Goal: Answer question/provide support

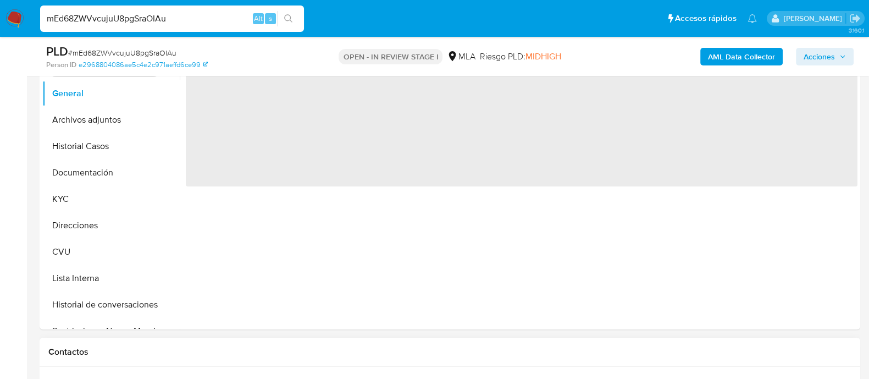
select select "10"
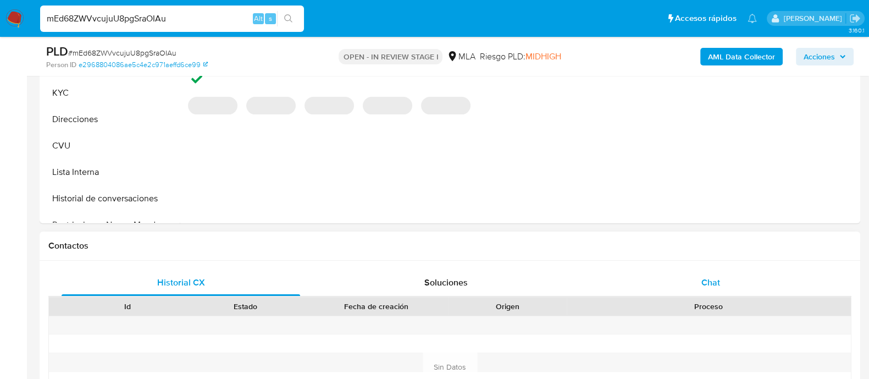
click at [673, 279] on div "Chat" at bounding box center [711, 282] width 239 height 26
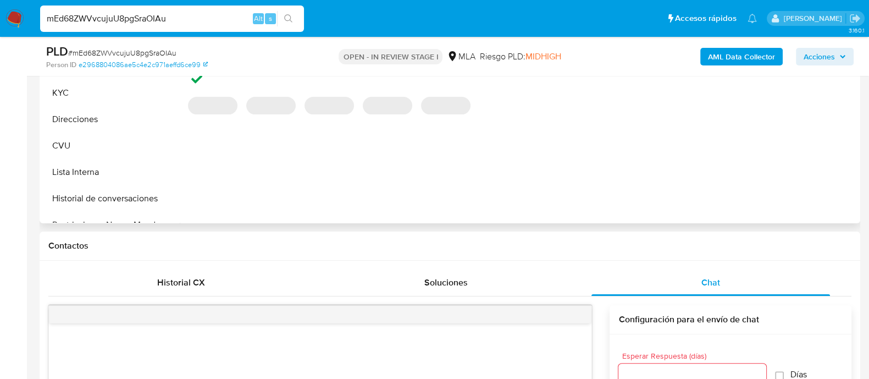
scroll to position [481, 0]
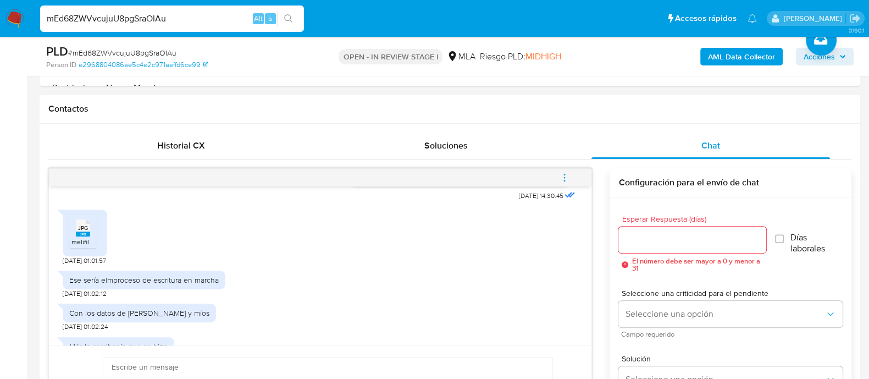
scroll to position [1924, 0]
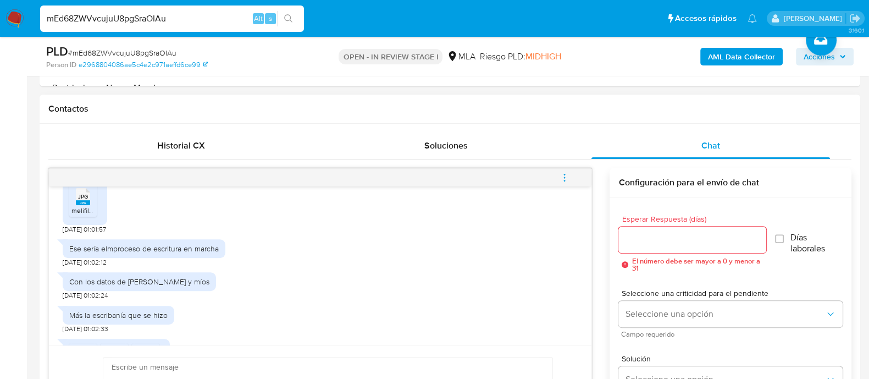
click at [88, 205] on icon at bounding box center [83, 195] width 14 height 17
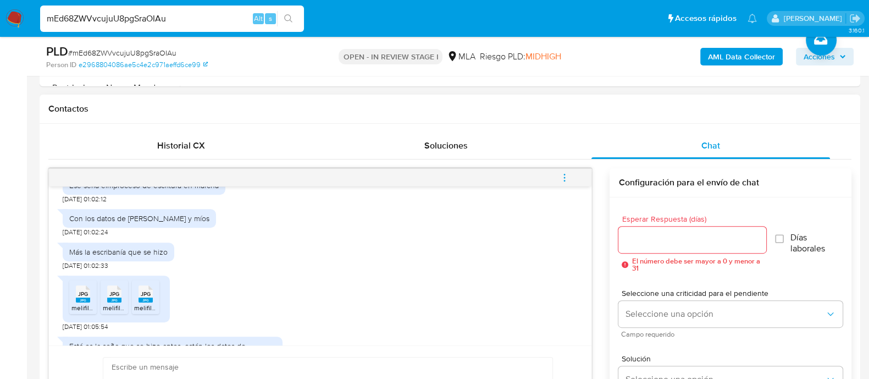
scroll to position [1992, 0]
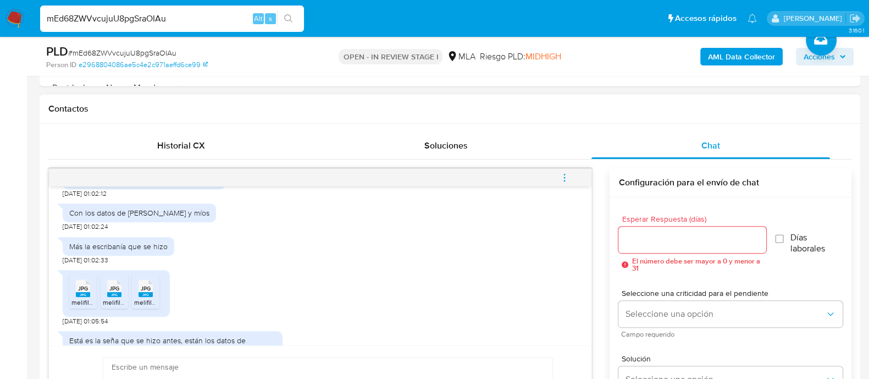
click at [83, 297] on rect at bounding box center [83, 294] width 14 height 5
click at [113, 292] on span "JPG" at bounding box center [114, 288] width 10 height 7
click at [151, 297] on icon at bounding box center [146, 288] width 14 height 17
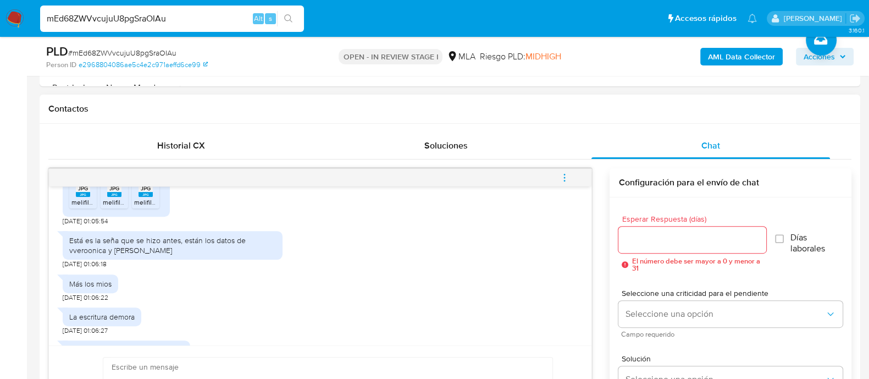
scroll to position [2114, 0]
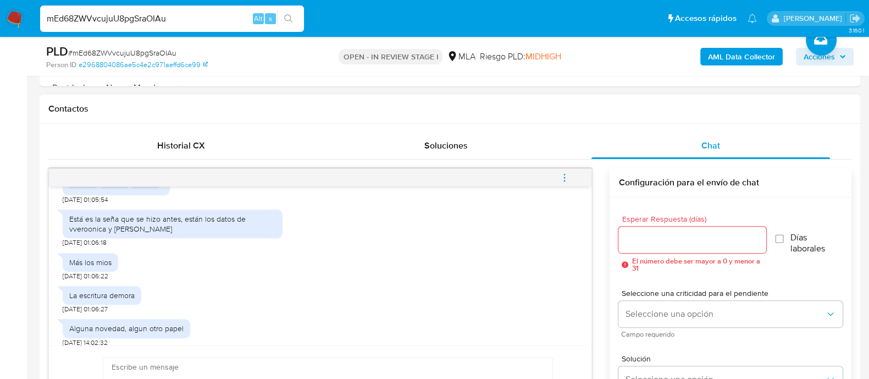
click at [263, 234] on div "Está es la seña que se hizo antes, están los datos de vveroonica y ana" at bounding box center [172, 224] width 207 height 20
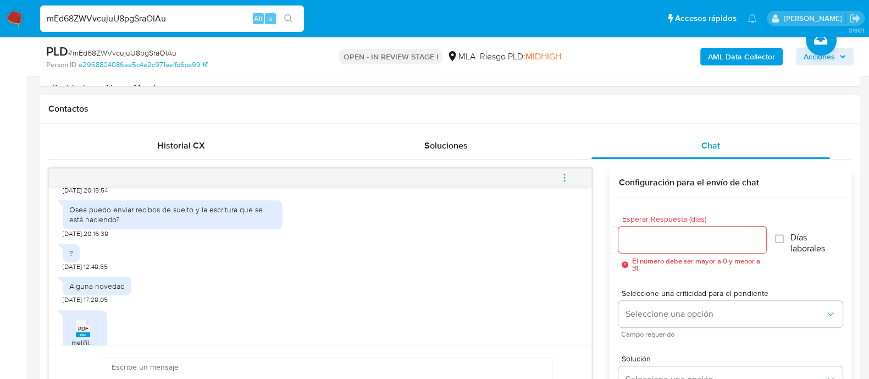
scroll to position [1289, 0]
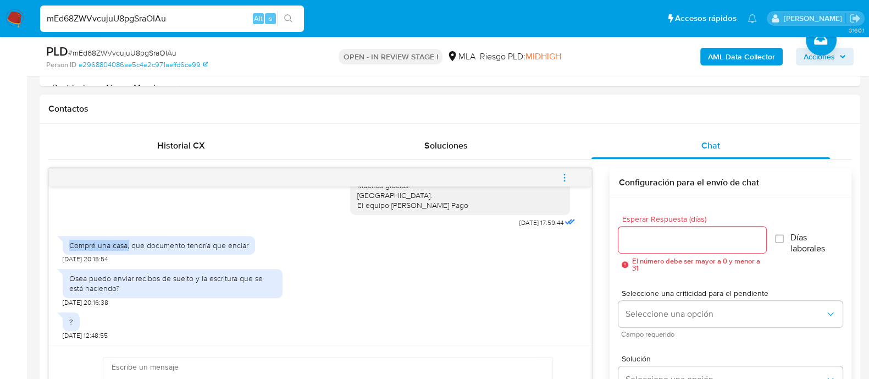
drag, startPoint x: 129, startPoint y: 271, endPoint x: 65, endPoint y: 269, distance: 64.3
click at [65, 255] on div "Compré una casa, que documento tendría que enciar" at bounding box center [159, 245] width 192 height 19
copy div "Compré una casa,"
click at [371, 263] on div "Compré una casa, que documento tendría que enciar 07/09/2025 20:15:54" at bounding box center [320, 246] width 515 height 33
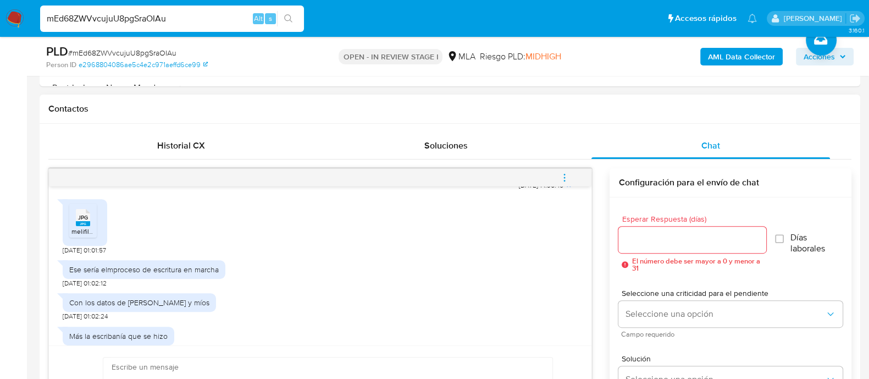
scroll to position [1976, 0]
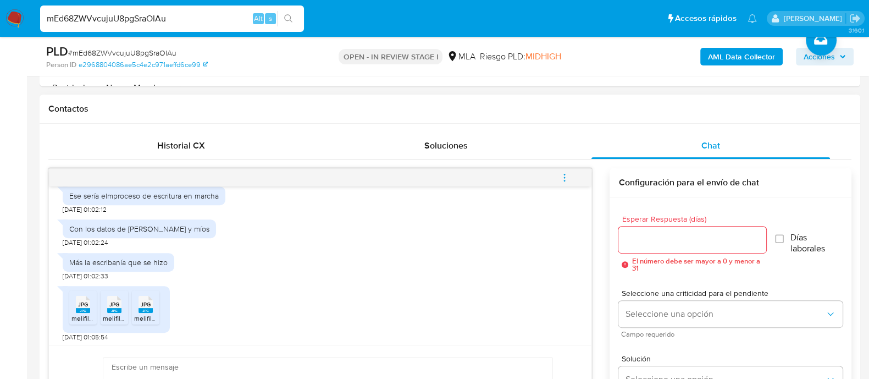
click at [188, 201] on div "Ese sería elmproceso de escritura en marcha" at bounding box center [144, 196] width 150 height 10
copy div "Ese sería elmproceso de escritura en marcha"
click at [169, 234] on div "Con los datos de Ana Victoria y míos" at bounding box center [139, 229] width 140 height 10
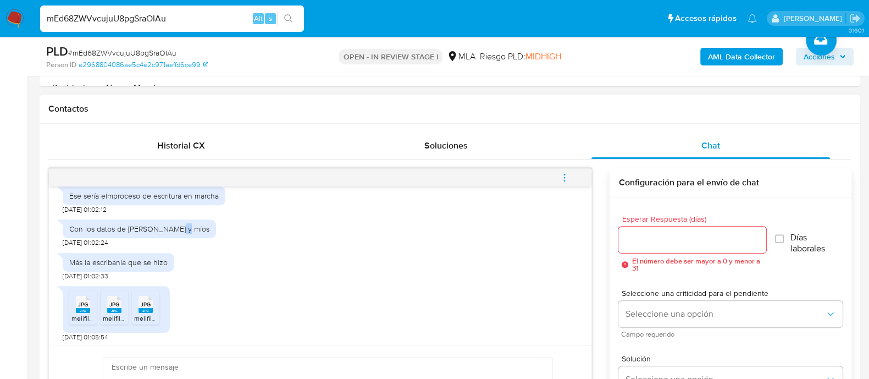
click at [169, 234] on div "Con los datos de Ana Victoria y míos" at bounding box center [139, 229] width 140 height 10
copy div "Con los datos de Ana Victoria y míos"
click at [146, 267] on div "Más la escribanía que se hizo" at bounding box center [118, 262] width 98 height 10
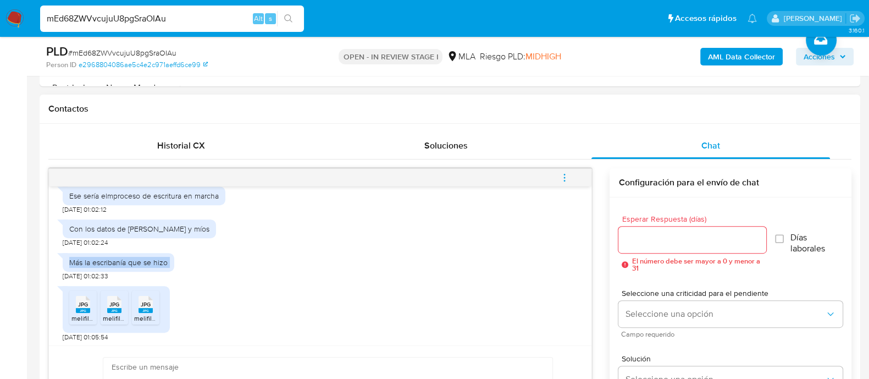
click at [146, 267] on div "Más la escribanía que se hizo" at bounding box center [118, 262] width 98 height 10
copy div "Más la escribanía que se hizo"
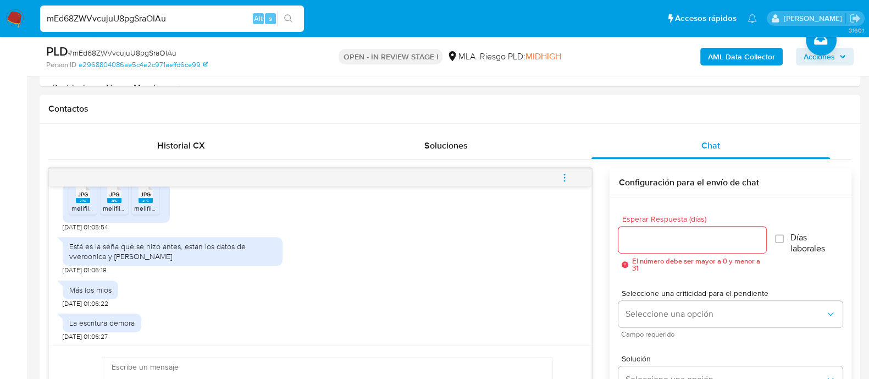
scroll to position [2114, 0]
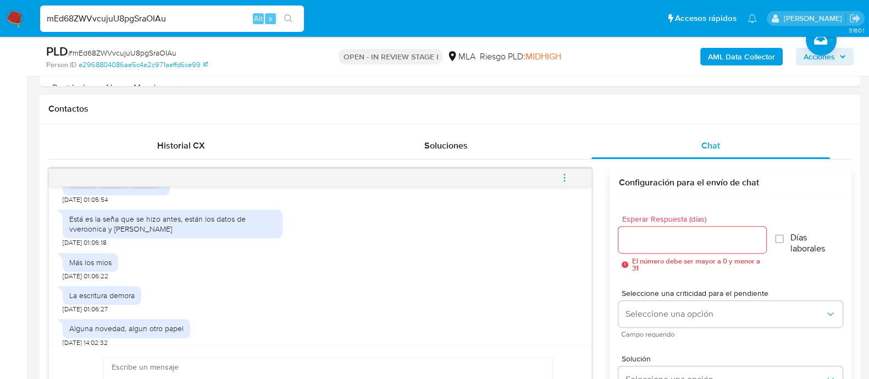
click at [123, 234] on div "Está es la seña que se hizo antes, están los datos de vveroonica y ana" at bounding box center [172, 224] width 207 height 20
copy div "Está es la seña que se hizo antes, están los datos de vveroonica y ana"
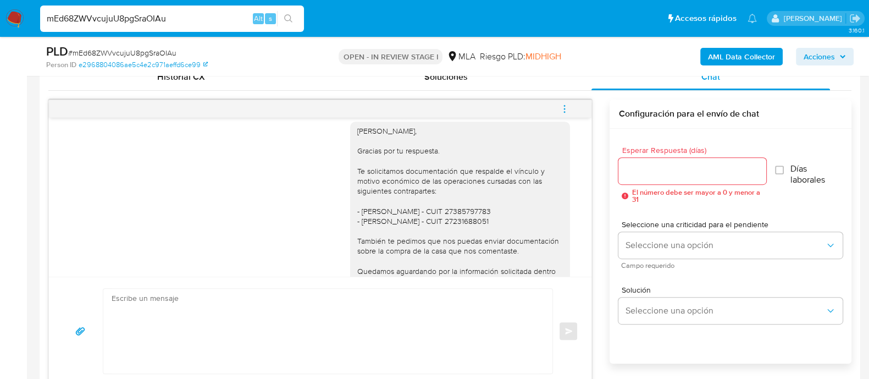
scroll to position [1770, 0]
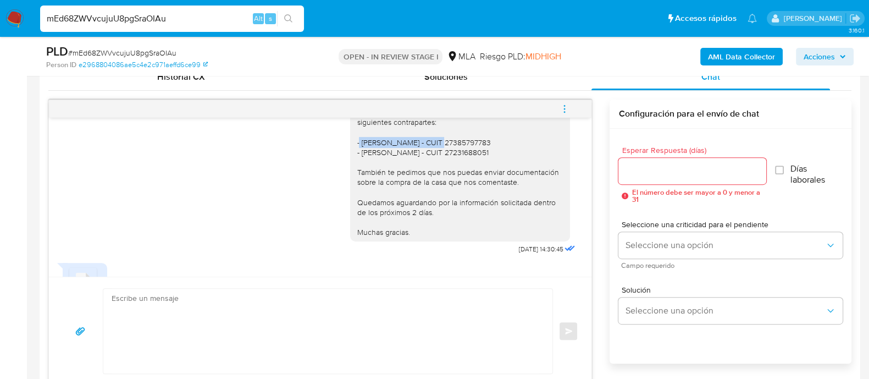
drag, startPoint x: 428, startPoint y: 168, endPoint x: 351, endPoint y: 169, distance: 77.0
click at [357, 169] on div "Hola Agustin, Gracias por tu respuesta. Te solicitamos documentación que respal…" at bounding box center [460, 147] width 207 height 180
copy div "Ana Victoria Antequera"
drag, startPoint x: 475, startPoint y: 174, endPoint x: 484, endPoint y: 174, distance: 8.8
click at [475, 174] on div "Hola Agustin, Gracias por tu respuesta. Te solicitamos documentación que respal…" at bounding box center [460, 147] width 207 height 180
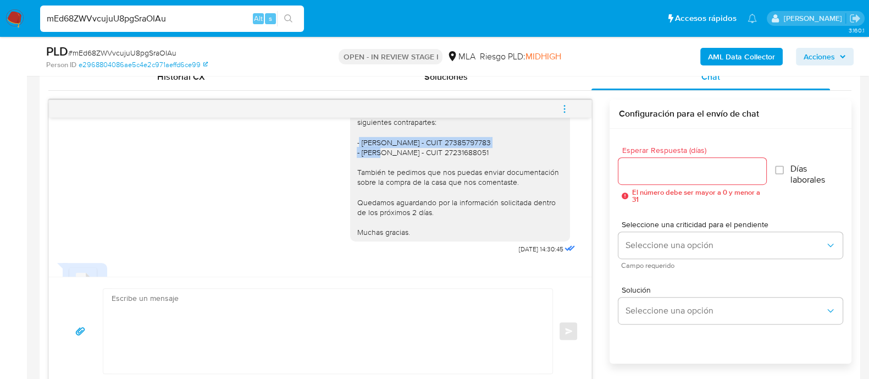
drag, startPoint x: 498, startPoint y: 166, endPoint x: 350, endPoint y: 168, distance: 147.9
click at [357, 168] on div "Hola Agustin, Gracias por tu respuesta. Te solicitamos documentación que respal…" at bounding box center [460, 147] width 207 height 180
copy div "Ana Victoria Antequera - CUIT 27385797783"
drag, startPoint x: 350, startPoint y: 179, endPoint x: 501, endPoint y: 179, distance: 151.7
click at [501, 179] on div "Hola Agustin, Gracias por tu respuesta. Te solicitamos documentación que respal…" at bounding box center [460, 147] width 207 height 180
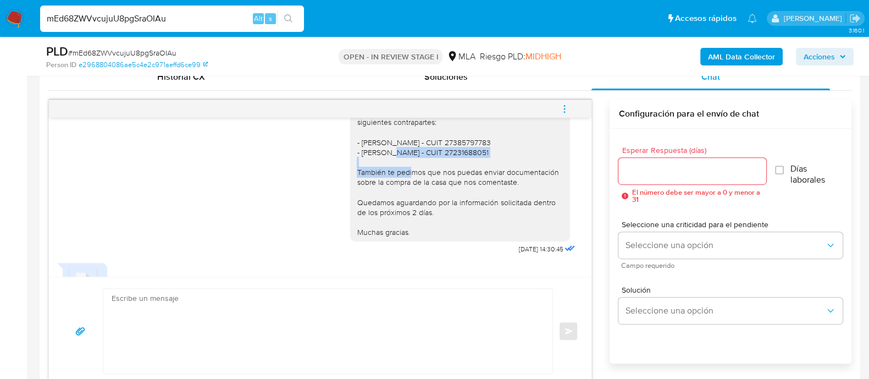
copy div "Veronica Karina Aranda - CUIT 27231688051"
drag, startPoint x: 242, startPoint y: 207, endPoint x: 278, endPoint y: 147, distance: 69.8
click at [242, 207] on div "Hola Agustin, Gracias por tu respuesta. Te solicitamos documentación que respal…" at bounding box center [320, 151] width 515 height 212
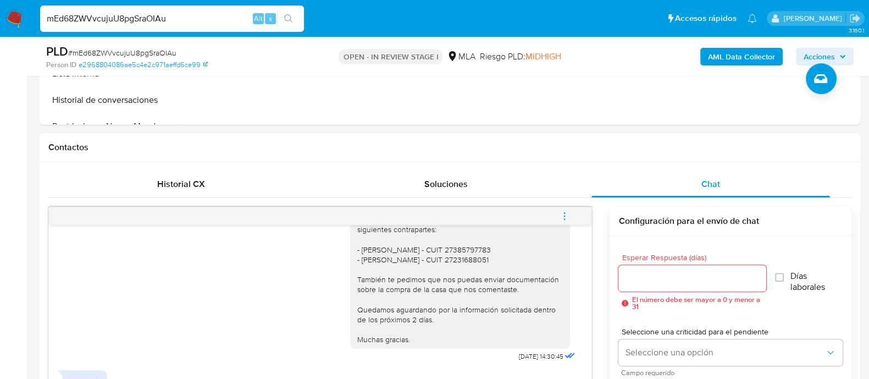
scroll to position [206, 0]
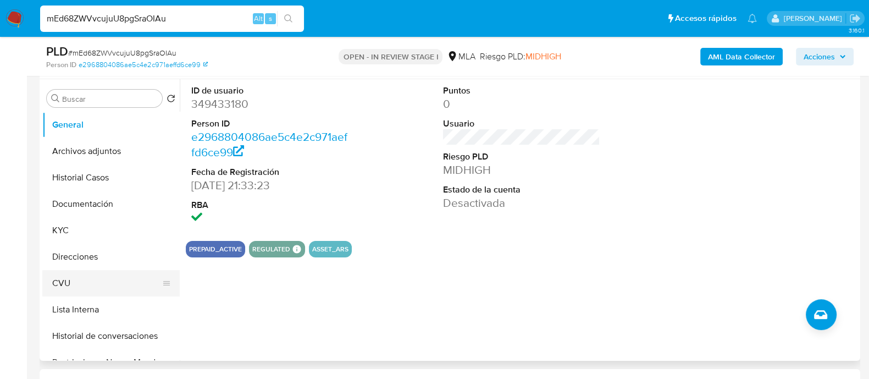
click at [66, 284] on button "CVU" at bounding box center [106, 283] width 129 height 26
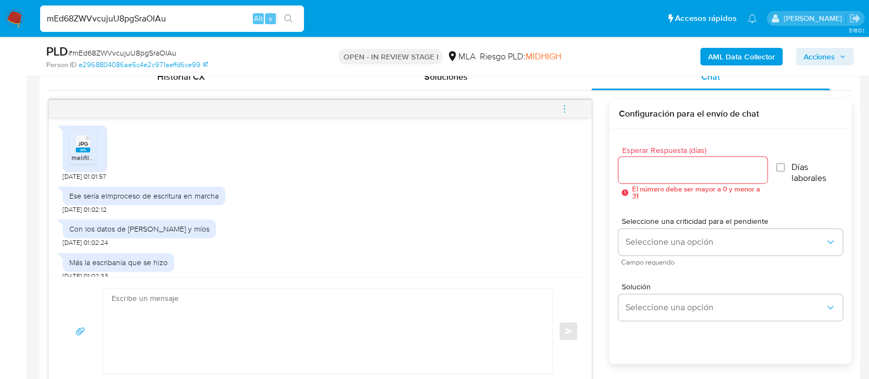
scroll to position [2183, 0]
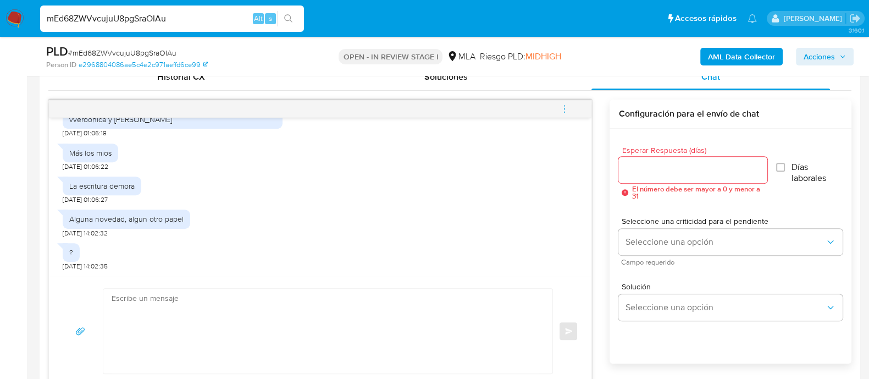
click at [193, 300] on textarea at bounding box center [325, 331] width 427 height 85
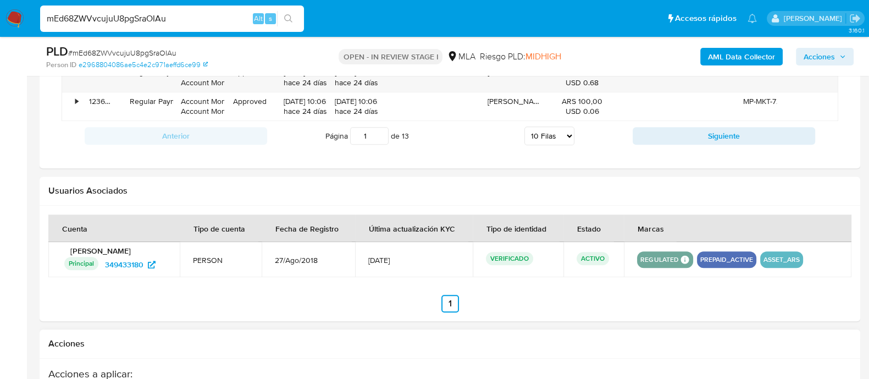
scroll to position [1405, 0]
click at [16, 20] on img at bounding box center [14, 18] width 19 height 19
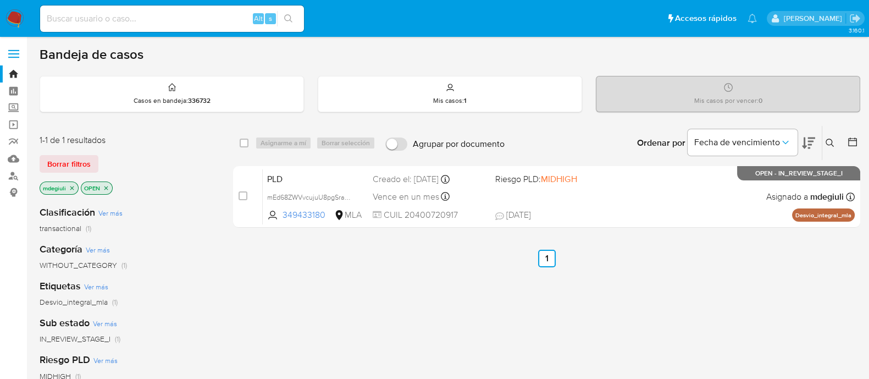
click at [829, 139] on icon at bounding box center [830, 143] width 9 height 9
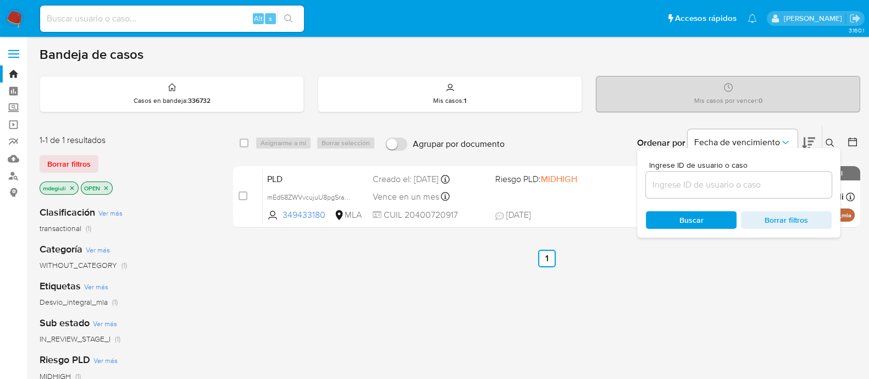
click at [718, 183] on input at bounding box center [739, 185] width 186 height 14
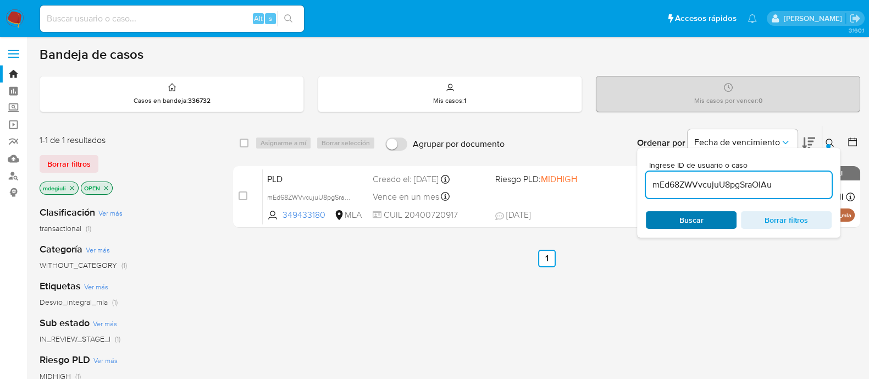
type input "mEd68ZWVvcujuU8pgSraOIAu"
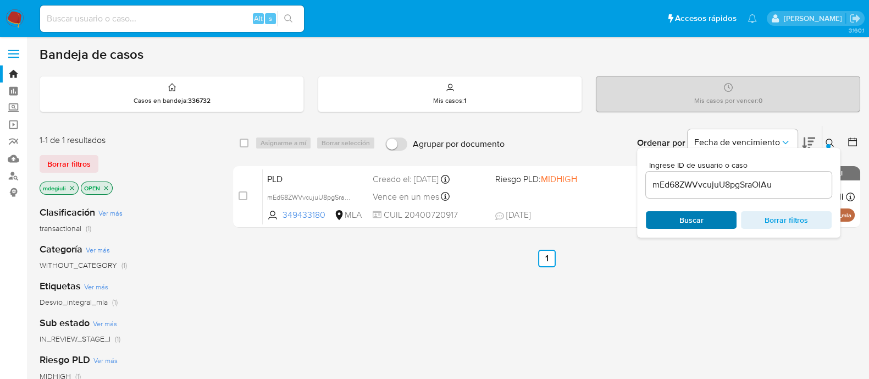
click at [680, 217] on span "Buscar" at bounding box center [692, 220] width 24 height 18
click at [239, 139] on div "select-all-cases-checkbox Asignarme a mí Borrar selección Agrupar por documento…" at bounding box center [546, 143] width 627 height 34
click at [245, 139] on input "checkbox" at bounding box center [244, 143] width 9 height 9
checkbox input "true"
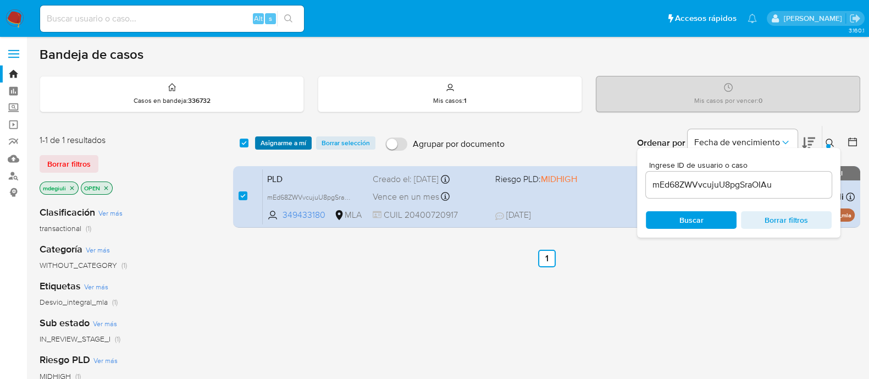
click at [270, 139] on span "Asignarme a mí" at bounding box center [284, 142] width 46 height 11
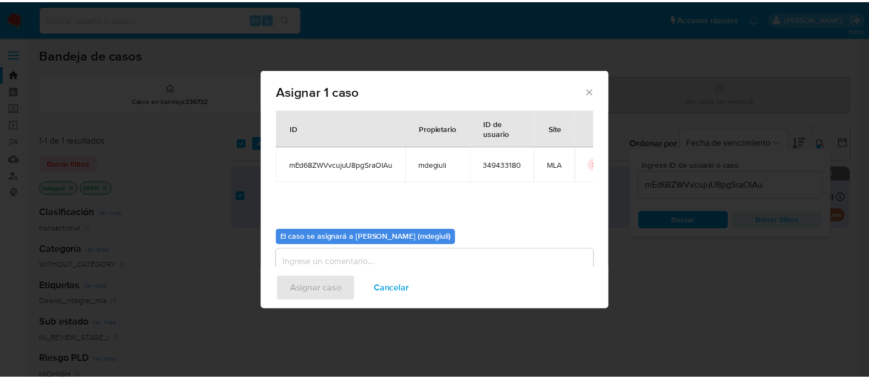
scroll to position [57, 0]
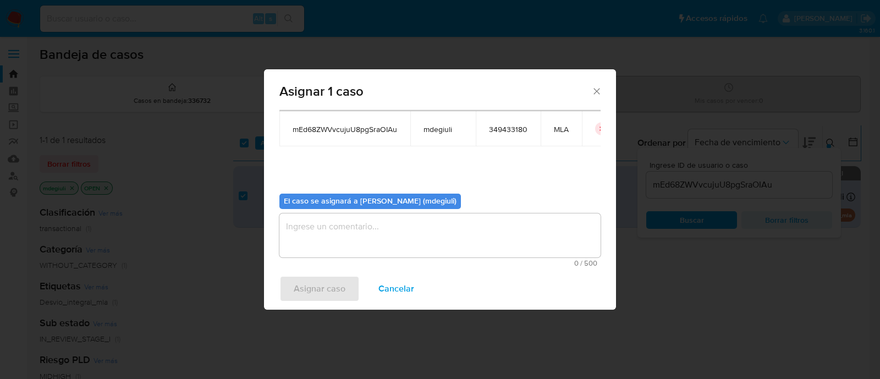
click at [355, 240] on textarea "assign-modal" at bounding box center [439, 235] width 321 height 44
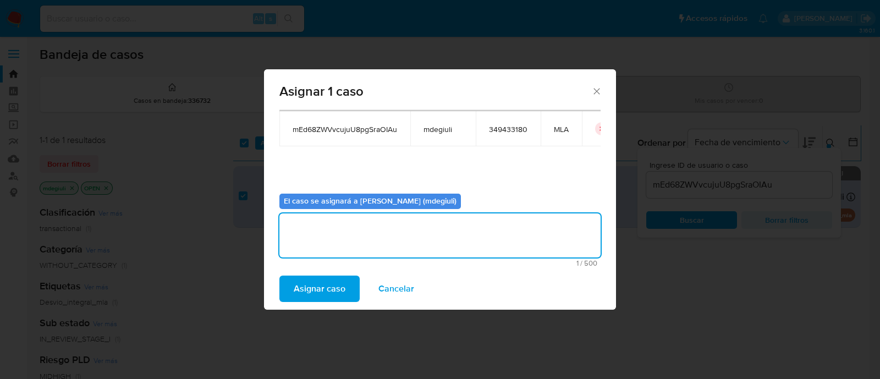
click at [336, 295] on span "Asignar caso" at bounding box center [320, 289] width 52 height 24
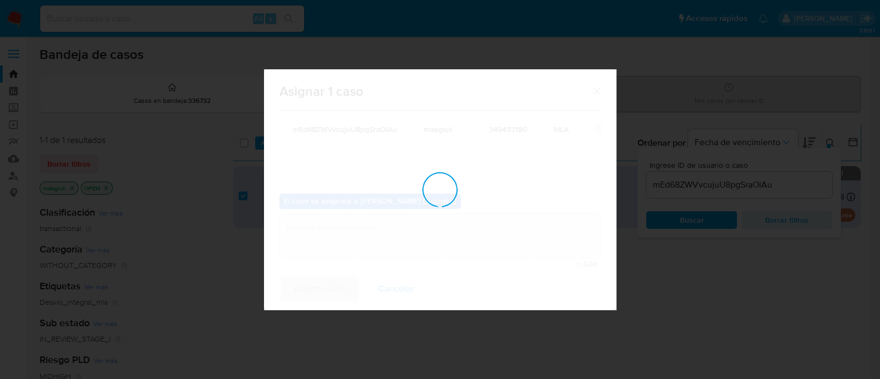
checkbox input "false"
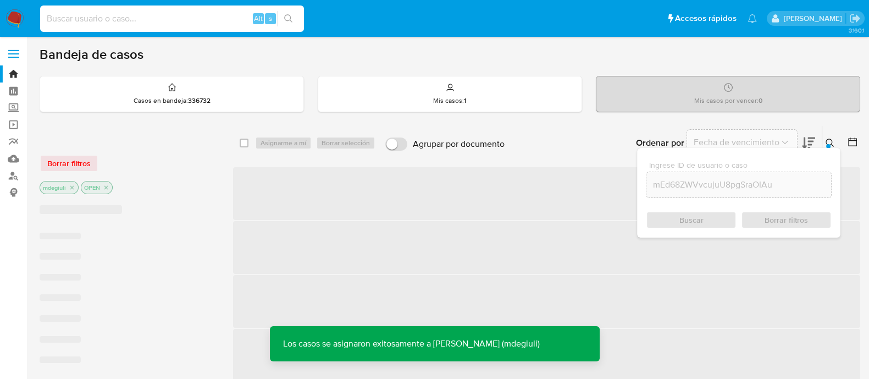
click at [172, 21] on input at bounding box center [172, 19] width 264 height 14
paste input "mEd68ZWVvcujuU8pgSraOIAu"
type input "mEd68ZWVvcujuU8pgSraOIAu"
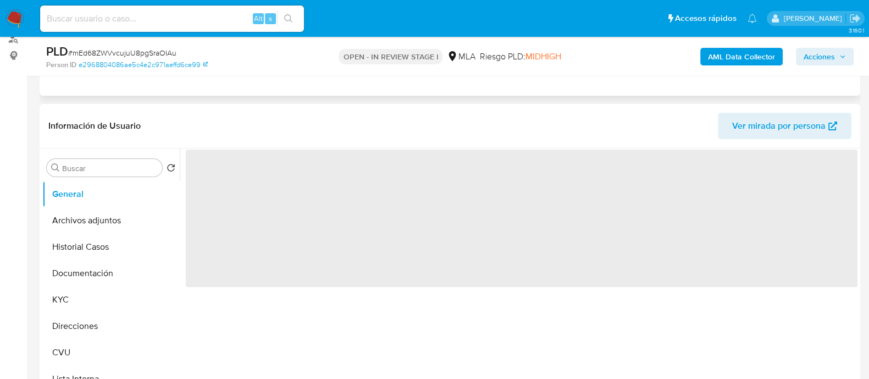
select select "10"
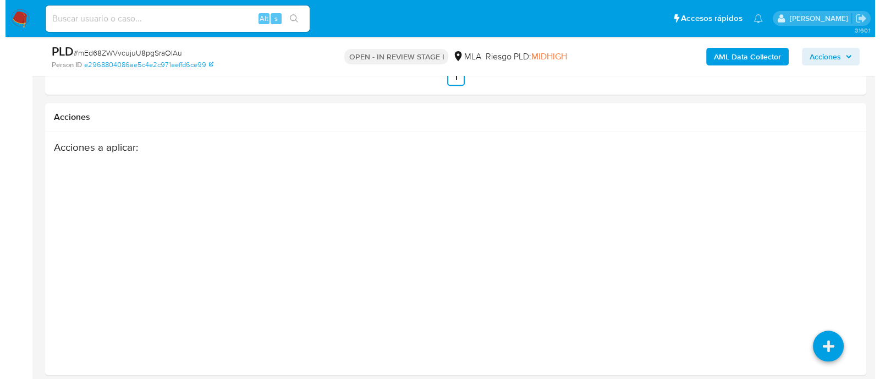
scroll to position [1552, 0]
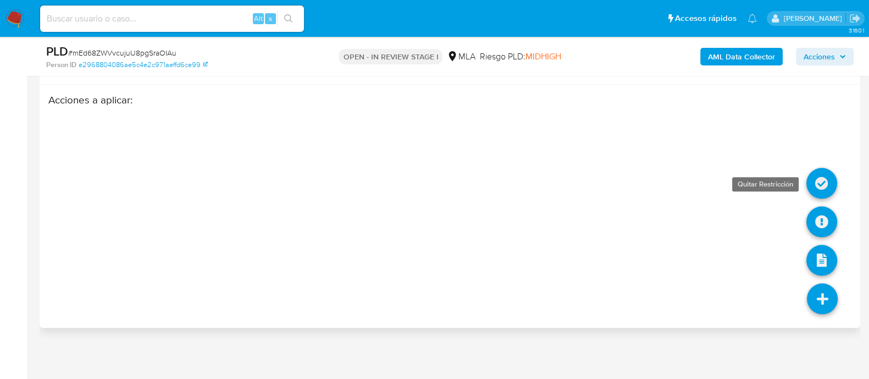
click at [819, 179] on icon at bounding box center [822, 183] width 31 height 31
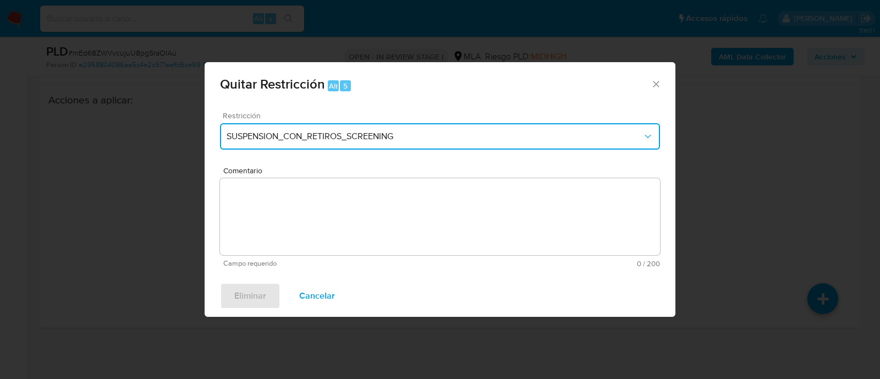
click at [385, 136] on span "SUSPENSION_CON_RETIROS_SCREENING" at bounding box center [435, 136] width 416 height 11
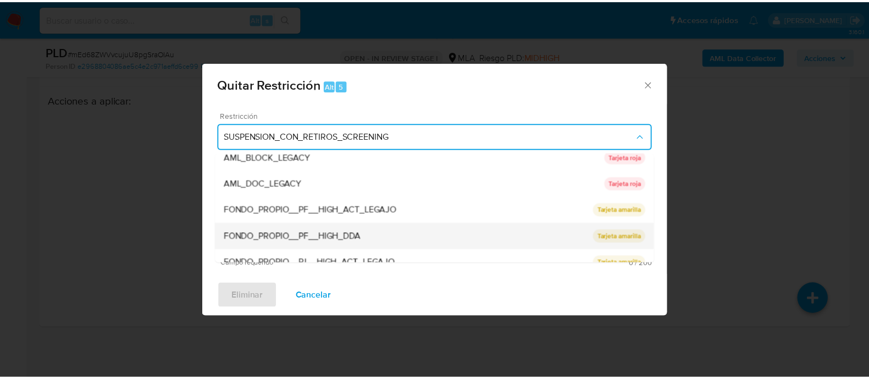
scroll to position [233, 0]
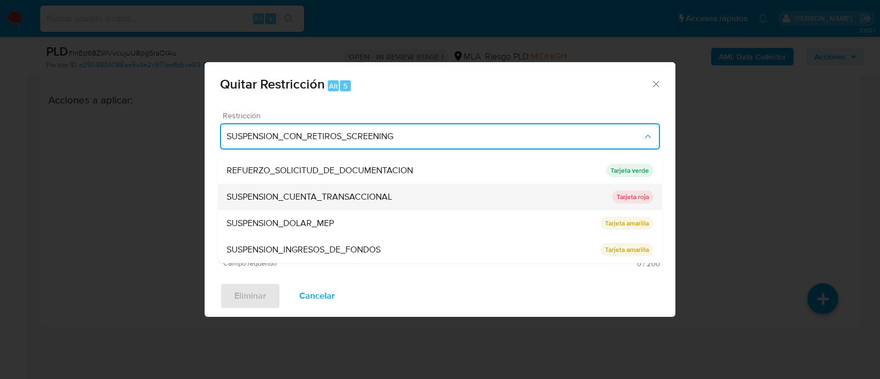
click at [308, 196] on span "SUSPENSION_CUENTA_TRANSACCIONAL" at bounding box center [309, 197] width 165 height 11
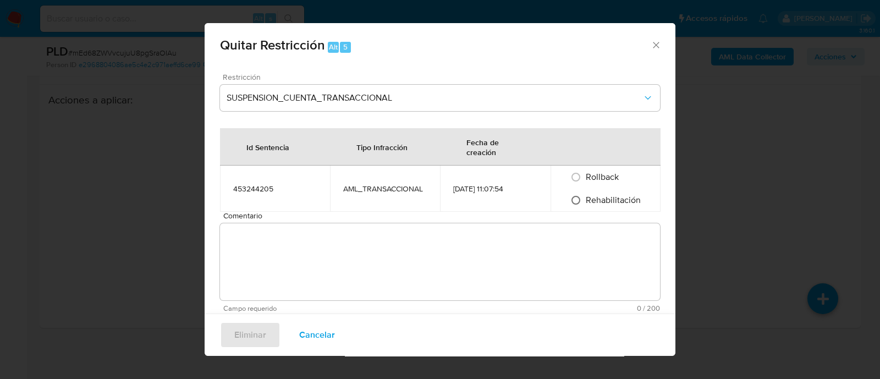
click at [567, 197] on input "Rehabilitación" at bounding box center [576, 200] width 18 height 18
radio input "true"
click at [501, 235] on textarea "Comentario" at bounding box center [440, 261] width 440 height 77
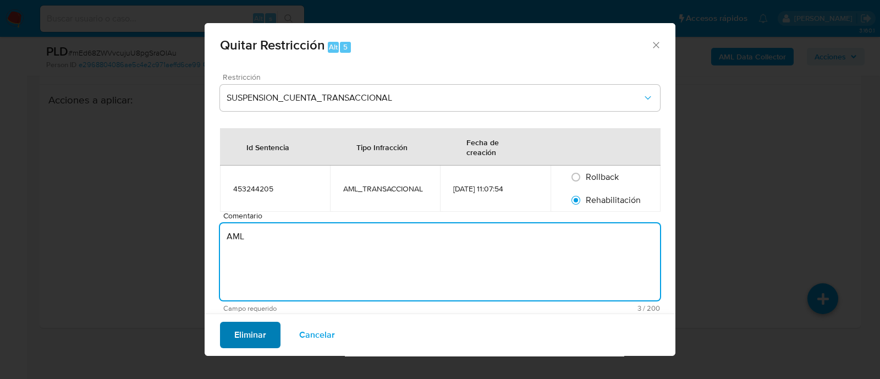
type textarea "AML"
click at [234, 341] on span "Eliminar" at bounding box center [250, 335] width 32 height 24
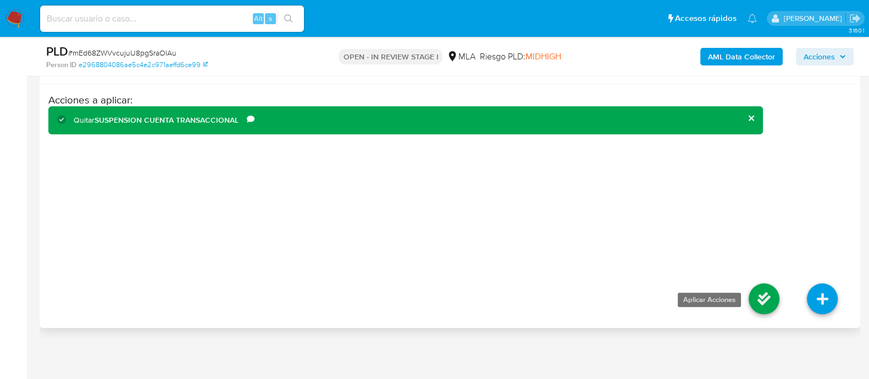
click at [759, 293] on icon at bounding box center [764, 298] width 31 height 31
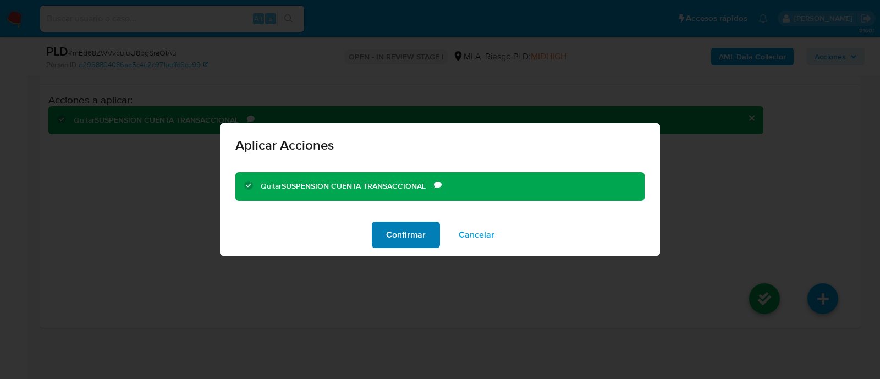
click at [413, 232] on span "Confirmar" at bounding box center [406, 235] width 40 height 24
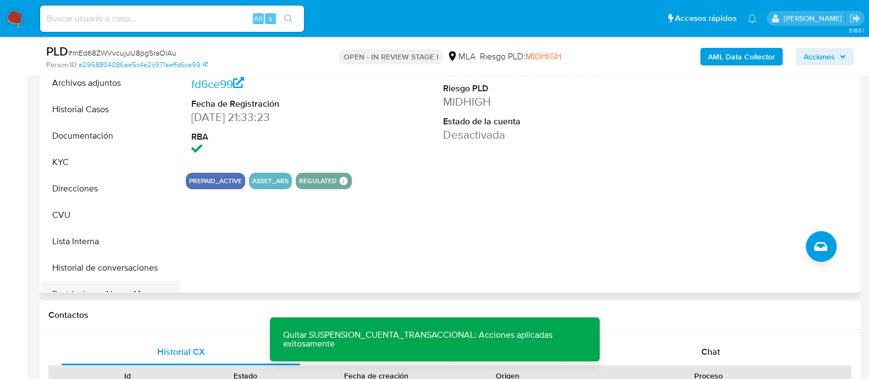
scroll to position [68, 0]
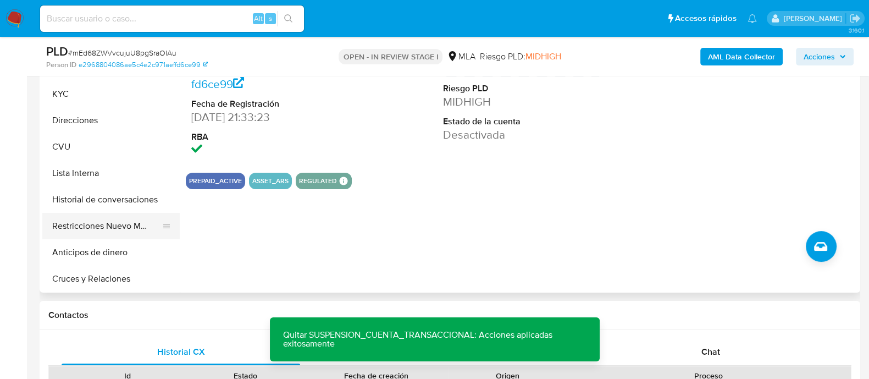
click at [79, 226] on button "Restricciones Nuevo Mundo" at bounding box center [106, 226] width 129 height 26
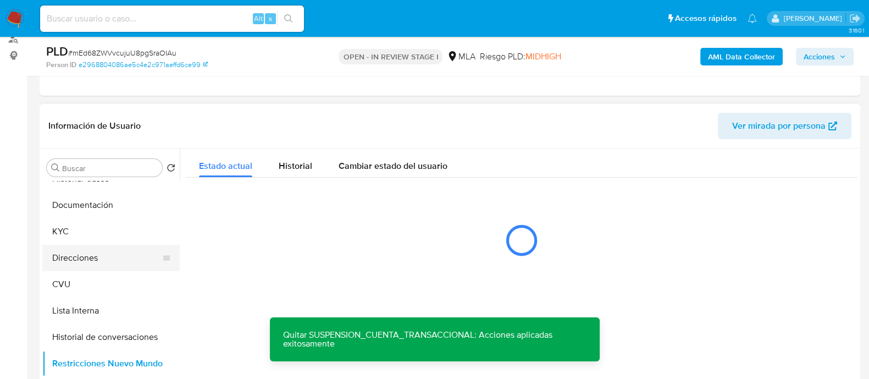
scroll to position [0, 0]
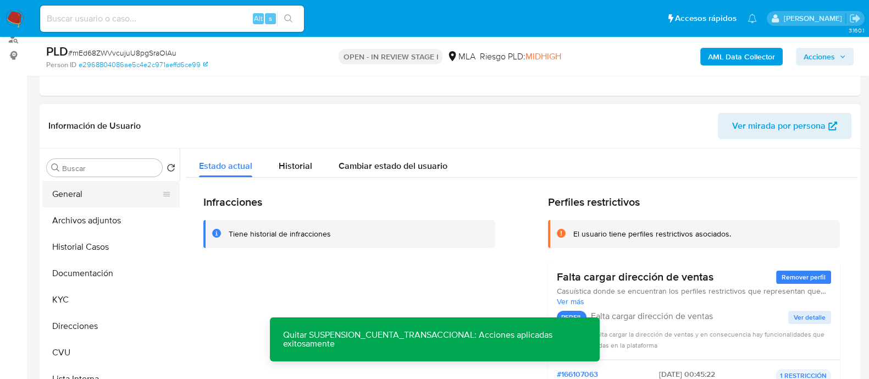
click at [81, 196] on button "General" at bounding box center [106, 194] width 129 height 26
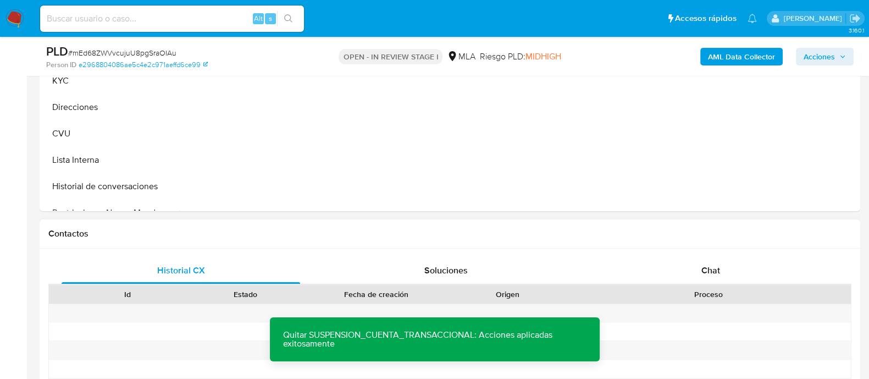
scroll to position [412, 0]
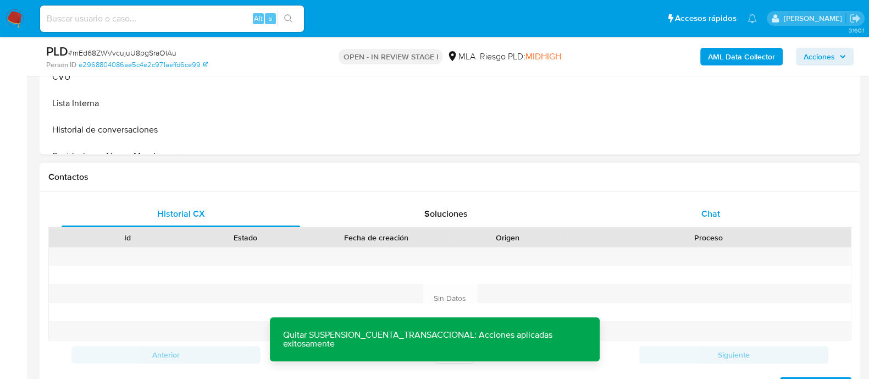
click at [713, 216] on span "Chat" at bounding box center [711, 213] width 19 height 13
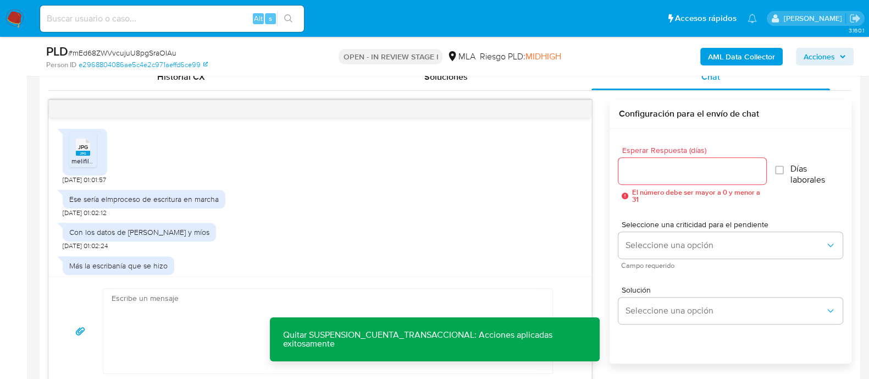
scroll to position [250, 0]
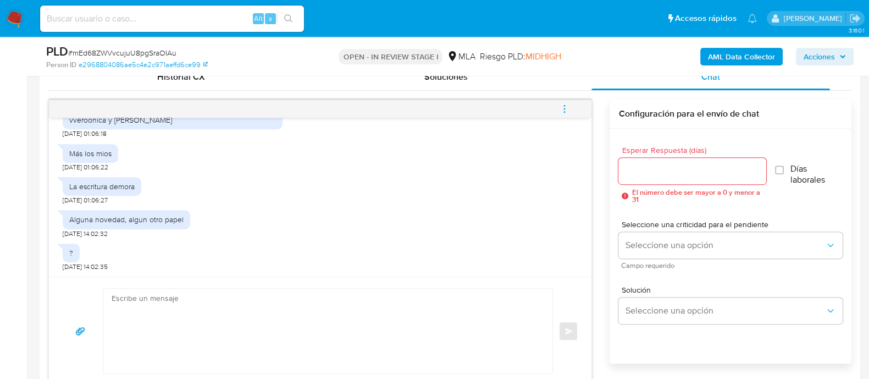
click at [195, 306] on textarea at bounding box center [325, 331] width 427 height 85
paste textarea ""Hola XXX, Esperamos que te encuentres muy bien. Queremos agradecerte por la in…"
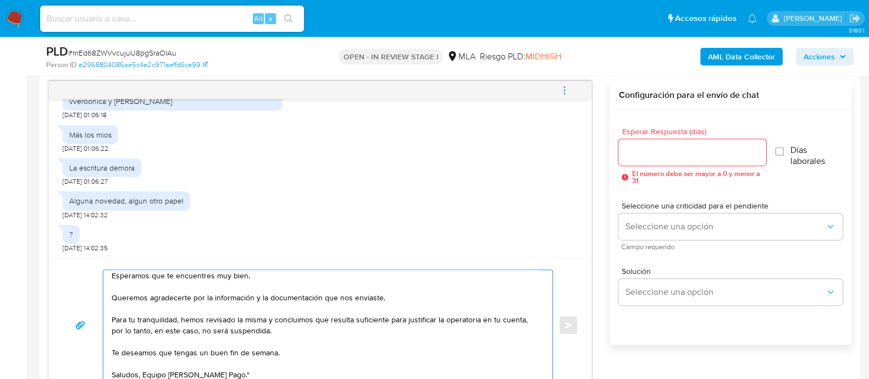
scroll to position [0, 0]
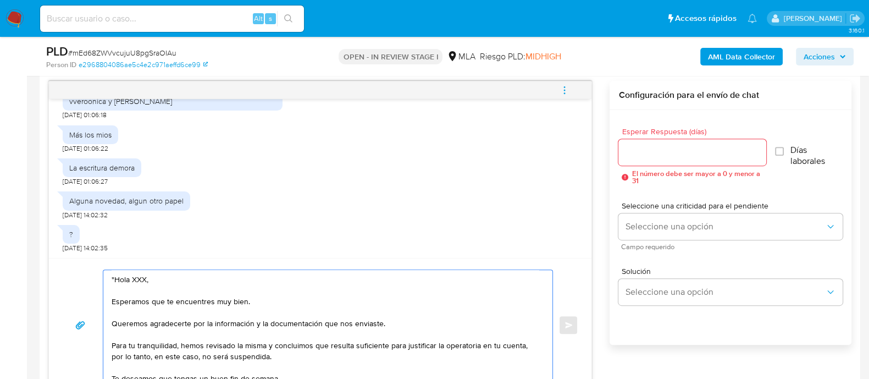
click at [139, 278] on textarea ""Hola XXX, Esperamos que te encuentres muy bien. Queremos agradecerte por la in…" at bounding box center [325, 325] width 427 height 110
click at [113, 277] on textarea ""Hola XXX, Esperamos que te encuentres muy bien. Queremos agradecerte por la in…" at bounding box center [325, 325] width 427 height 110
click at [136, 279] on textarea "Hola XXX, Esperamos que te encuentres muy bien. Queremos agradecerte por la inf…" at bounding box center [325, 325] width 427 height 110
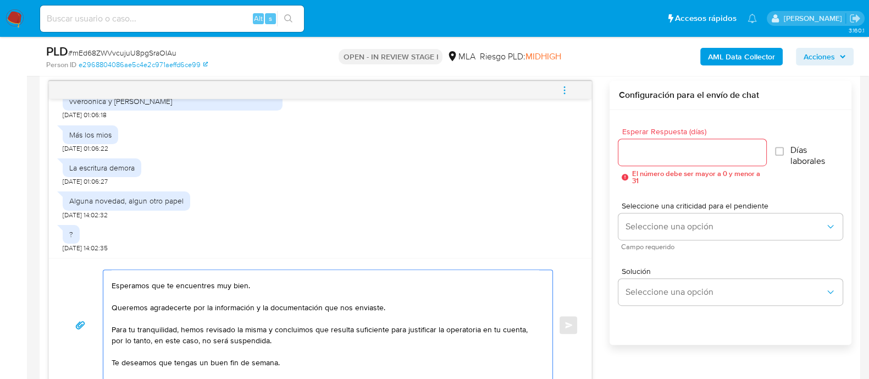
scroll to position [30, 0]
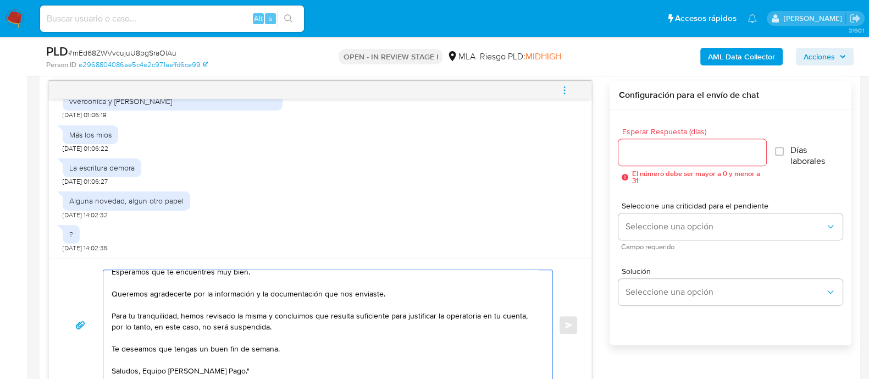
drag, startPoint x: 266, startPoint y: 315, endPoint x: 276, endPoint y: 325, distance: 14.4
click at [276, 325] on textarea "Hola Agustin, Esperamos que te encuentres muy bien. Queremos agradecerte por la…" at bounding box center [325, 325] width 427 height 110
click at [258, 323] on textarea "Hola Agustin, Esperamos que te encuentres muy bien. Queremos agradecerte por la…" at bounding box center [325, 325] width 427 height 110
click at [272, 325] on textarea "Hola Agustin, Esperamos que te encuentres muy bien. Queremos agradecerte por la…" at bounding box center [325, 325] width 427 height 110
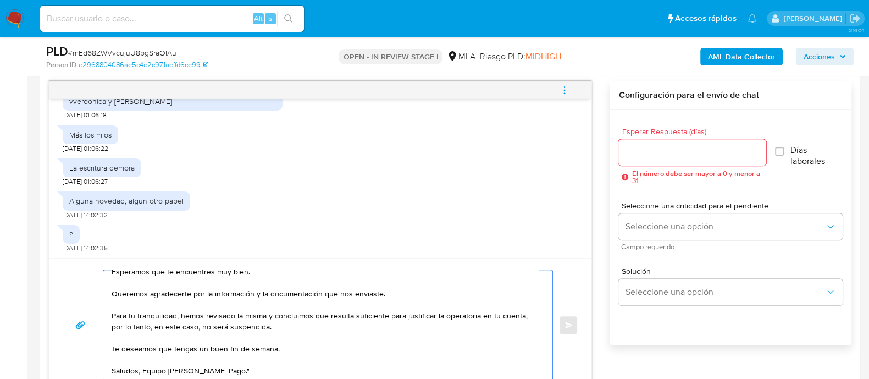
drag, startPoint x: 272, startPoint y: 325, endPoint x: 103, endPoint y: 313, distance: 169.8
click at [103, 313] on div "Hola Agustin, Esperamos que te encuentres muy bien. Queremos agradecerte por la…" at bounding box center [325, 325] width 444 height 110
click at [273, 317] on textarea "Hola Agustin, Esperamos que te encuentres muy bien. Queremos agradecerte por la…" at bounding box center [325, 325] width 427 height 110
drag, startPoint x: 275, startPoint y: 321, endPoint x: 152, endPoint y: 328, distance: 122.8
click at [152, 328] on textarea "Hola Agustin, Esperamos que te encuentres muy bien. Queremos agradecerte por la…" at bounding box center [325, 325] width 427 height 110
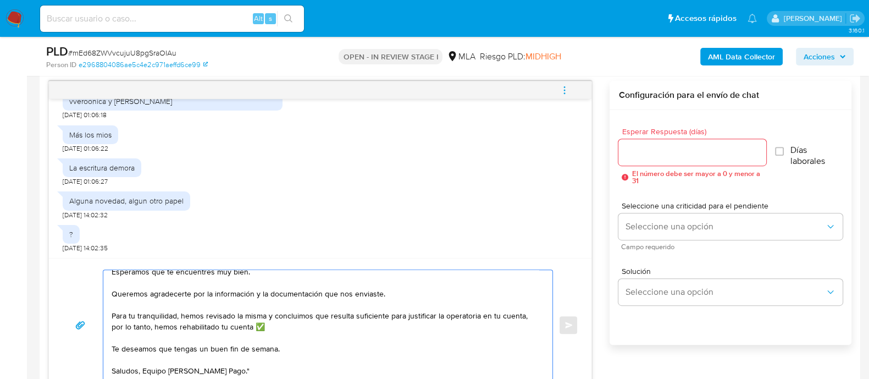
drag, startPoint x: 198, startPoint y: 347, endPoint x: 294, endPoint y: 350, distance: 95.2
click at [294, 350] on textarea "Hola Agustin, Esperamos que te encuentres muy bien. Queremos agradecerte por la…" at bounding box center [325, 325] width 427 height 110
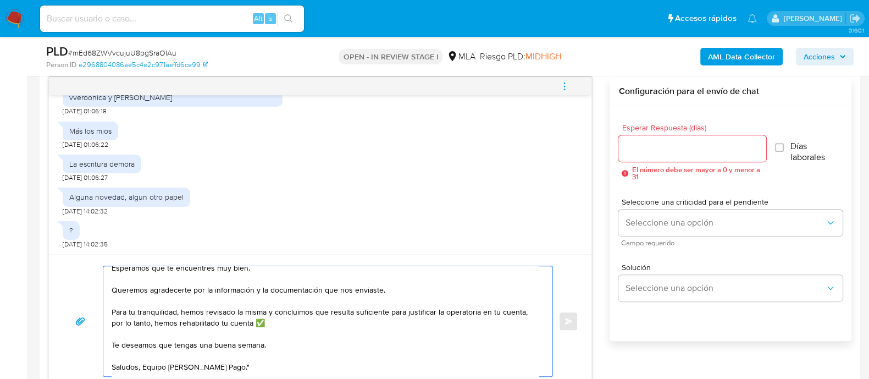
scroll to position [568, 0]
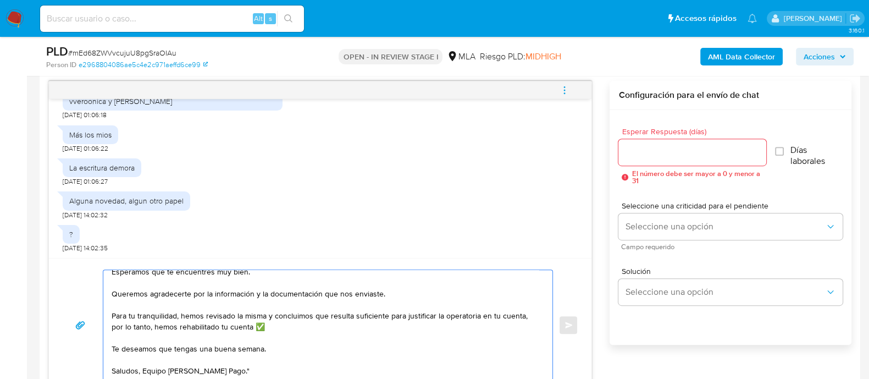
click at [256, 374] on textarea "Hola Agustin, Esperamos que te encuentres muy bien. Queremos agradecerte por la…" at bounding box center [325, 325] width 427 height 110
type textarea "Hola Agustin, Esperamos que te encuentres muy bien. Queremos agradecerte por la…"
click at [660, 147] on input "Esperar Respuesta (días)" at bounding box center [692, 152] width 147 height 14
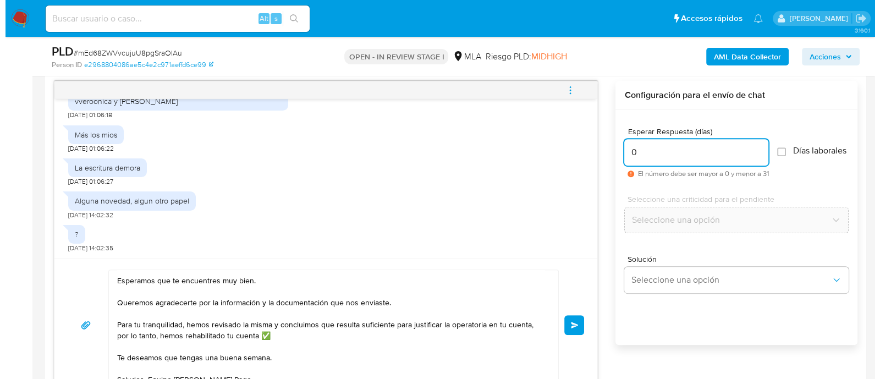
scroll to position [30, 0]
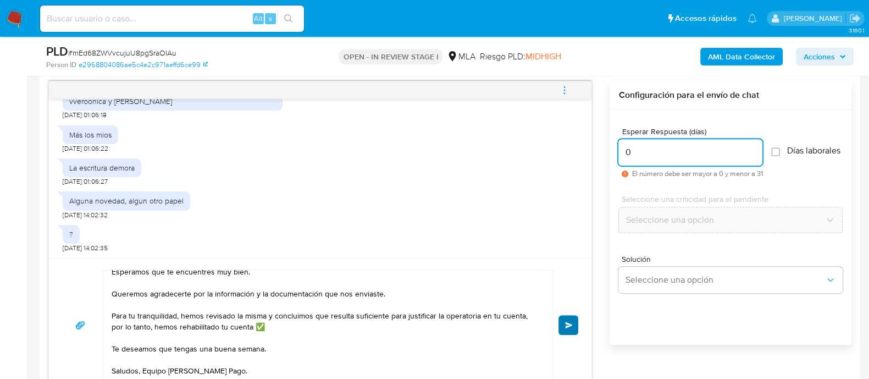
type input "0"
drag, startPoint x: 567, startPoint y: 324, endPoint x: 565, endPoint y: 271, distance: 53.4
click at [567, 324] on span "Enviar" at bounding box center [569, 325] width 8 height 7
click at [561, 93] on icon "menu-action" at bounding box center [565, 90] width 10 height 10
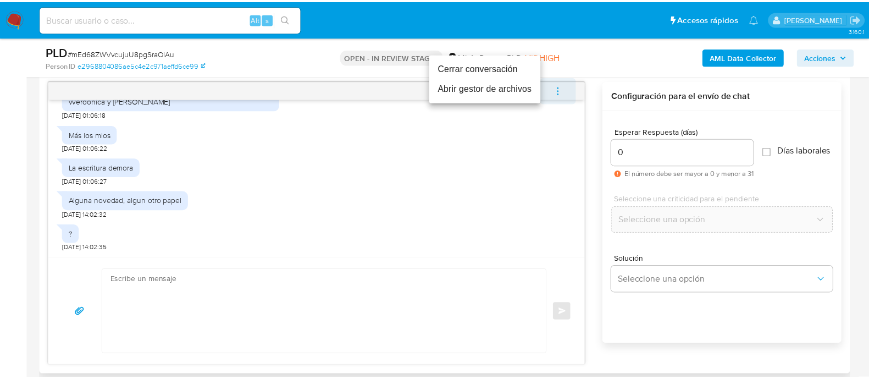
scroll to position [0, 0]
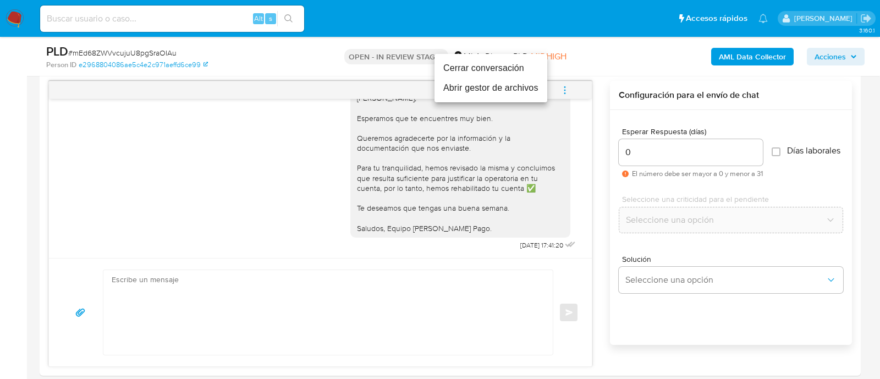
click at [496, 65] on li "Cerrar conversación" at bounding box center [490, 68] width 113 height 20
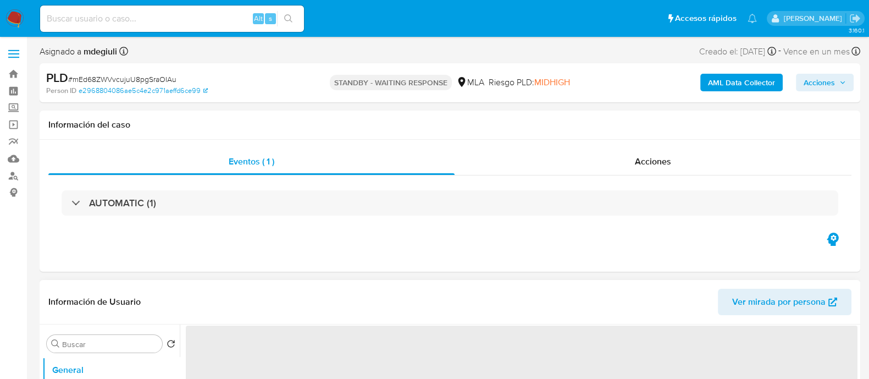
select select "10"
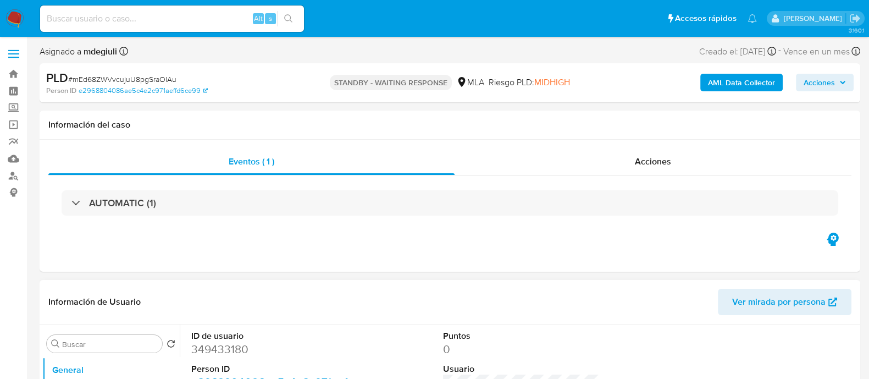
click at [11, 19] on img at bounding box center [14, 18] width 19 height 19
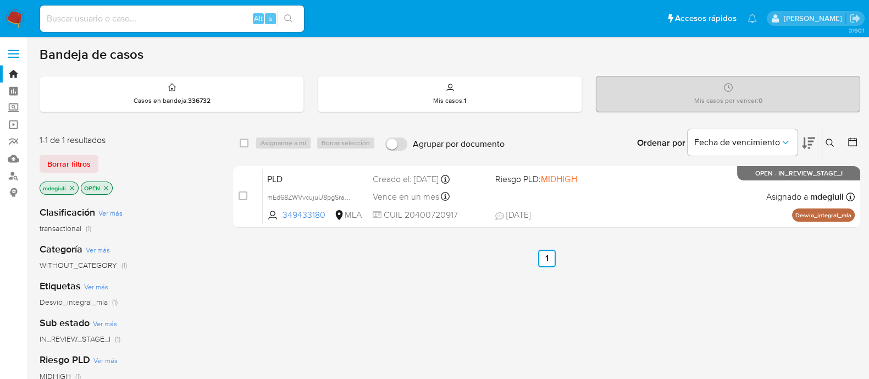
click at [827, 139] on icon at bounding box center [830, 143] width 9 height 9
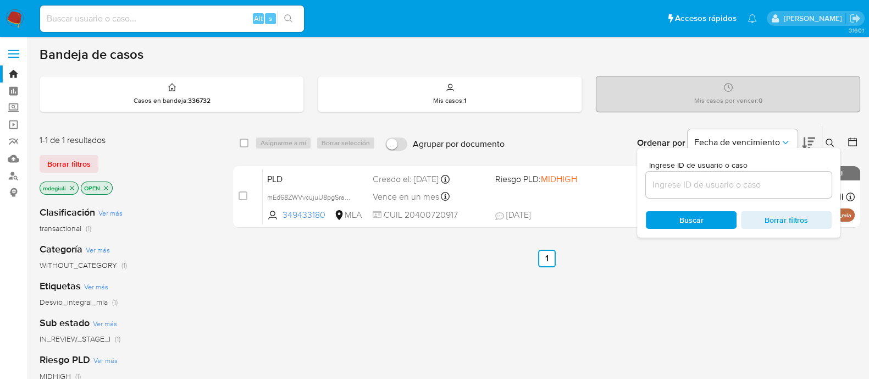
click at [687, 181] on input at bounding box center [739, 185] width 186 height 14
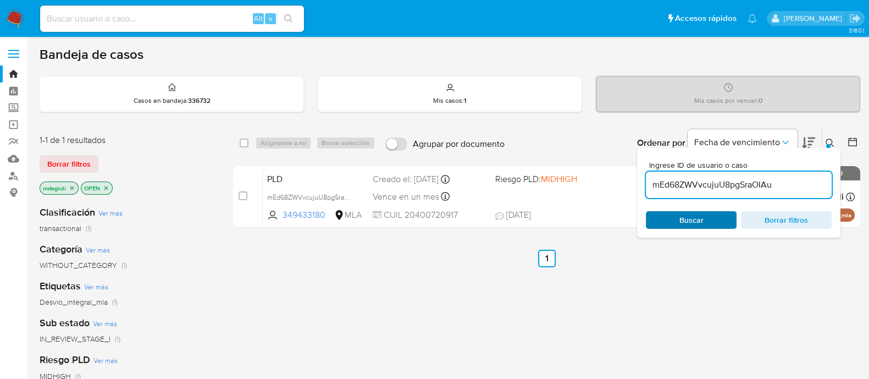
type input "mEd68ZWVvcujuU8pgSraOIAu"
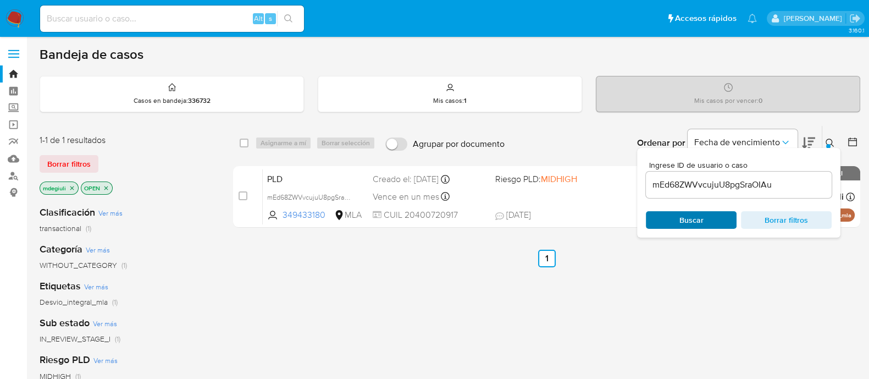
click at [677, 212] on span "Buscar" at bounding box center [691, 219] width 75 height 15
click at [244, 145] on input "checkbox" at bounding box center [244, 143] width 9 height 9
checkbox input "true"
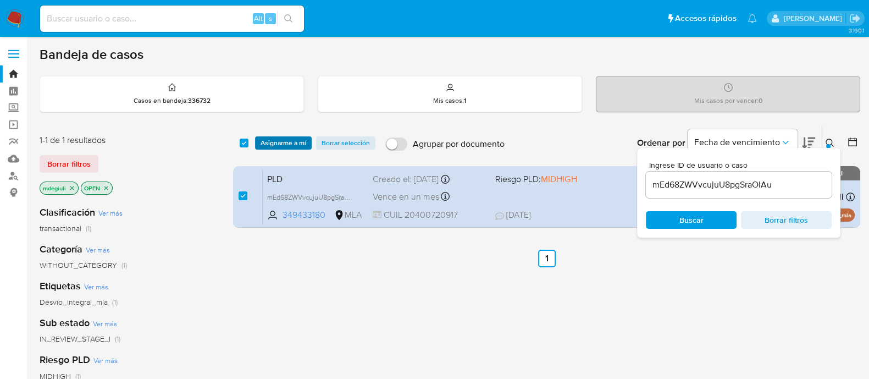
click at [276, 137] on span "Asignarme a mí" at bounding box center [284, 142] width 46 height 11
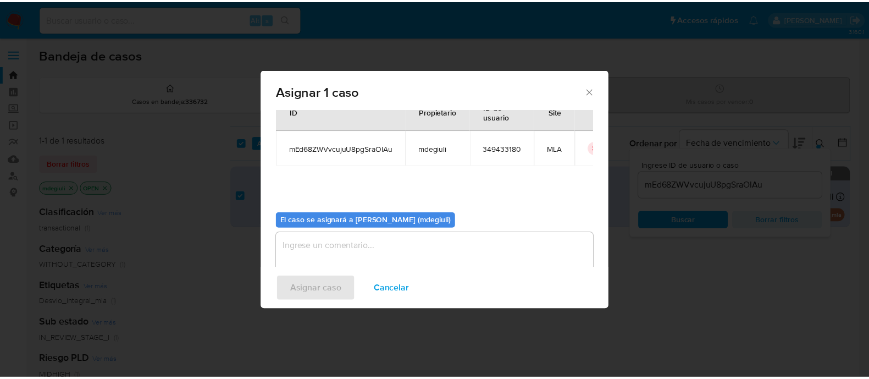
scroll to position [57, 0]
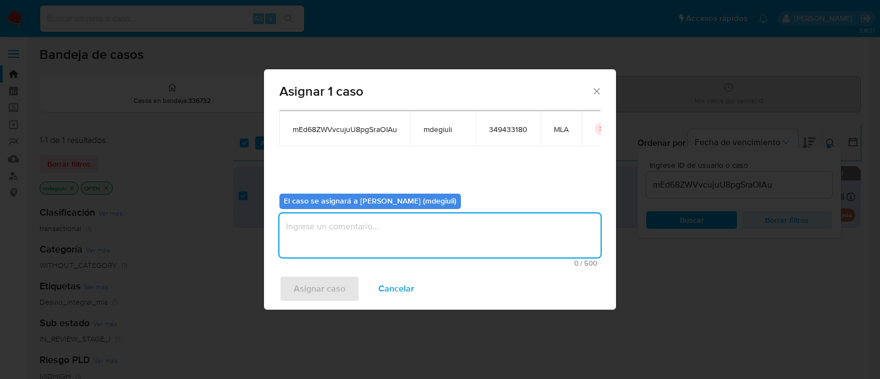
click at [316, 232] on textarea "assign-modal" at bounding box center [439, 235] width 321 height 44
click at [346, 301] on button "Asignar caso" at bounding box center [319, 288] width 80 height 26
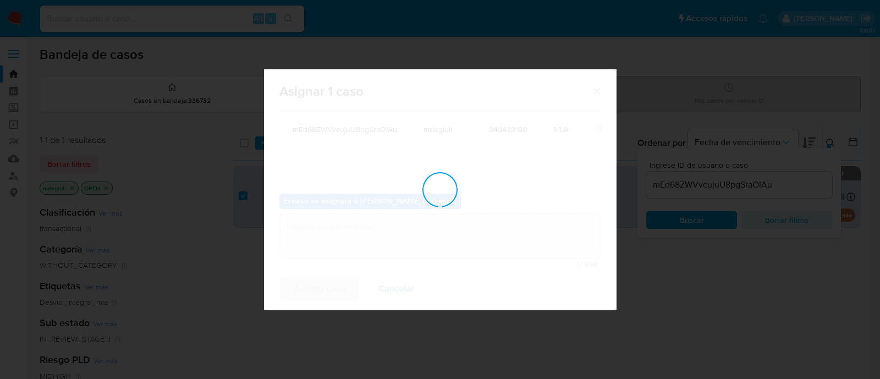
checkbox input "false"
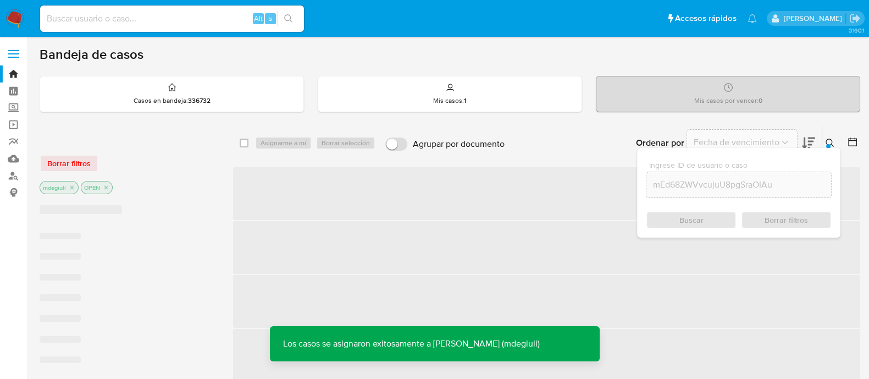
click at [151, 25] on input at bounding box center [172, 19] width 264 height 14
paste input "mEd68ZWVvcujuU8pgSraOIAu"
type input "mEd68ZWVvcujuU8pgSraOIAu"
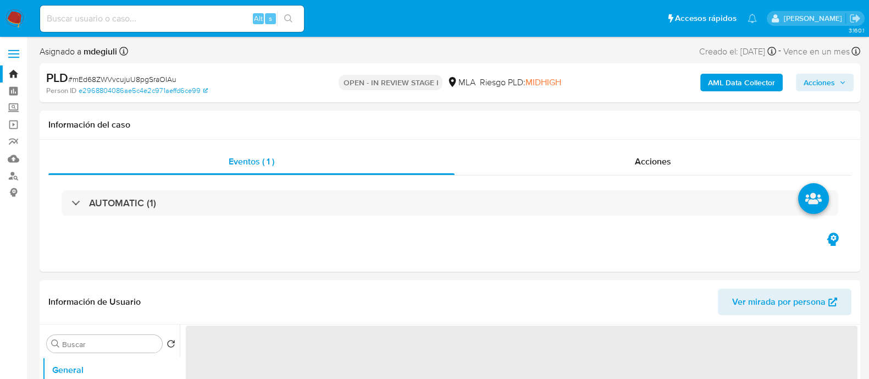
select select "10"
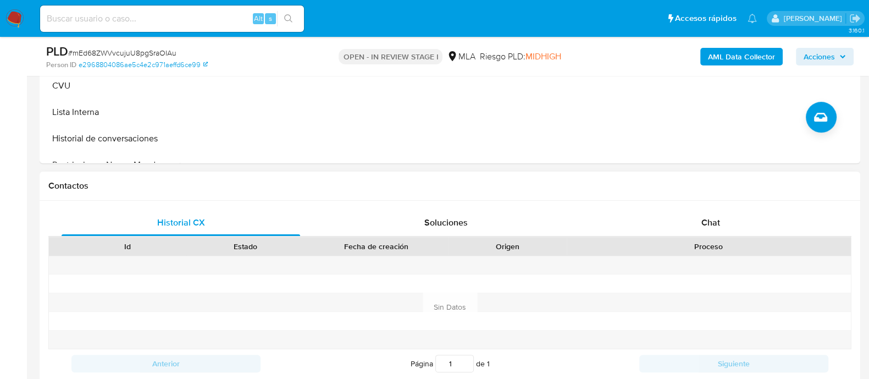
scroll to position [481, 0]
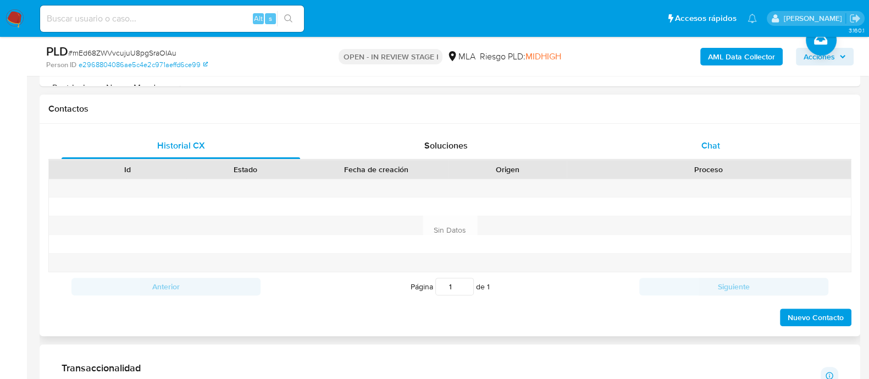
click at [705, 134] on div "Chat" at bounding box center [711, 145] width 239 height 26
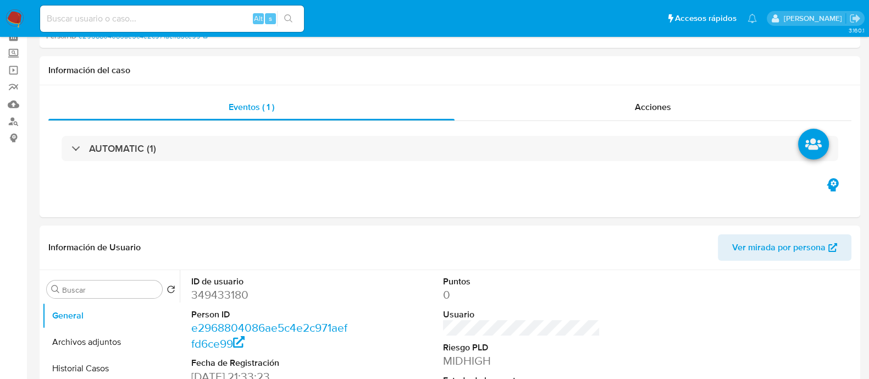
scroll to position [137, 0]
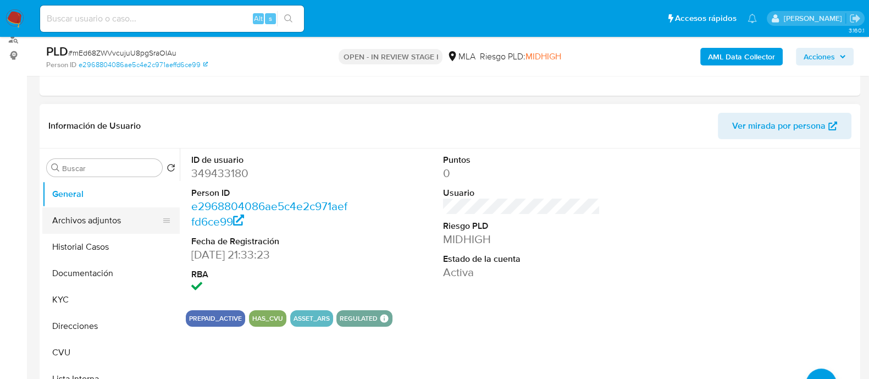
click at [91, 223] on button "Archivos adjuntos" at bounding box center [106, 220] width 129 height 26
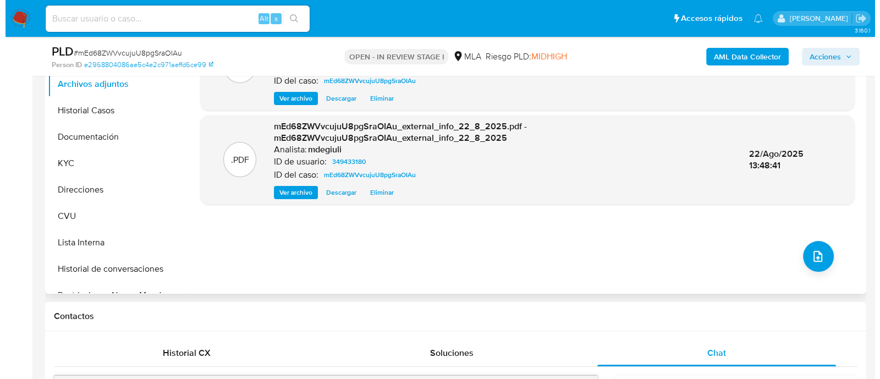
scroll to position [274, 0]
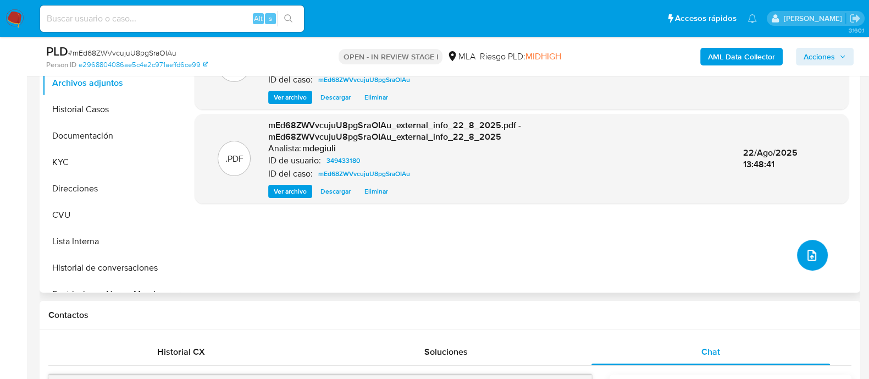
click at [805, 254] on icon "upload-file" at bounding box center [811, 255] width 13 height 13
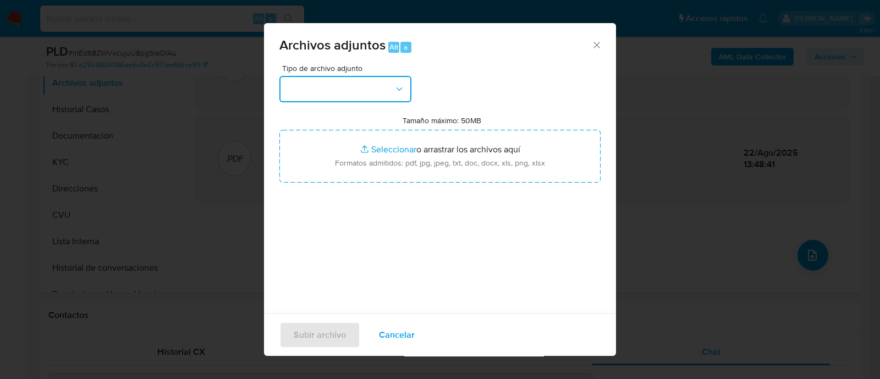
click at [354, 100] on button "button" at bounding box center [345, 89] width 132 height 26
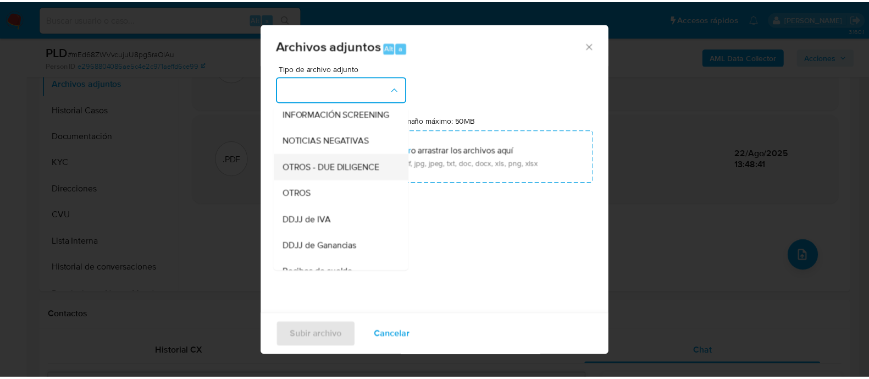
scroll to position [137, 0]
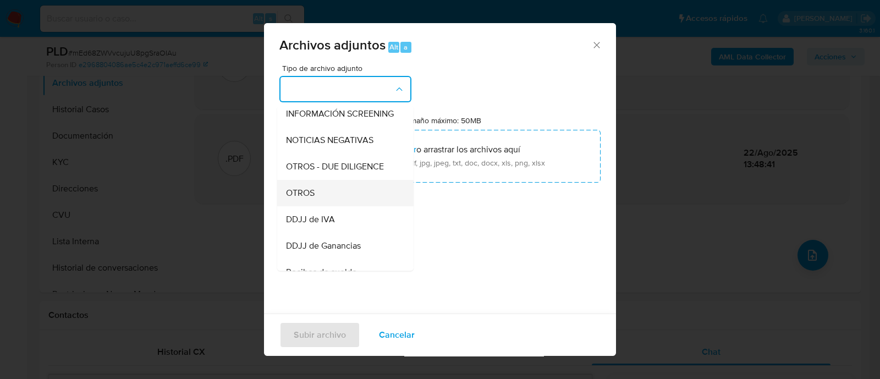
click at [316, 202] on div "OTROS" at bounding box center [342, 193] width 112 height 26
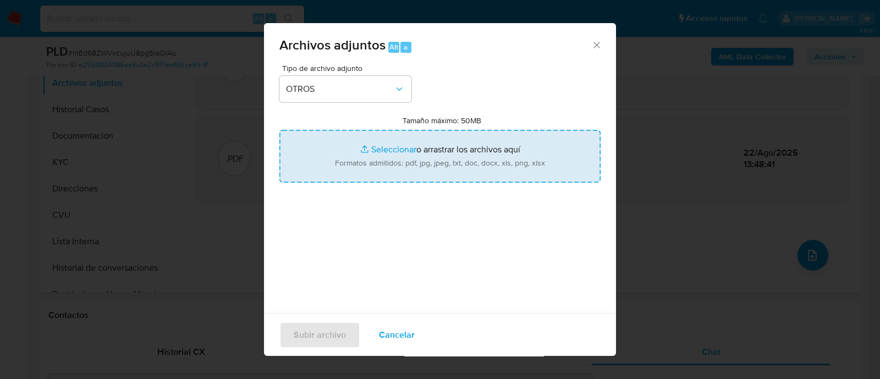
click at [404, 166] on input "Tamaño máximo: 50MB Seleccionar archivos" at bounding box center [439, 156] width 321 height 53
type input "C:\fakepath\Calculador.xlsx"
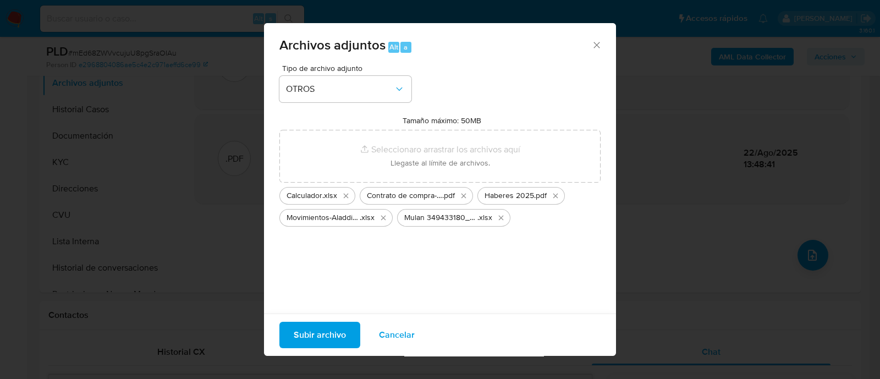
click at [330, 332] on span "Subir archivo" at bounding box center [320, 335] width 52 height 24
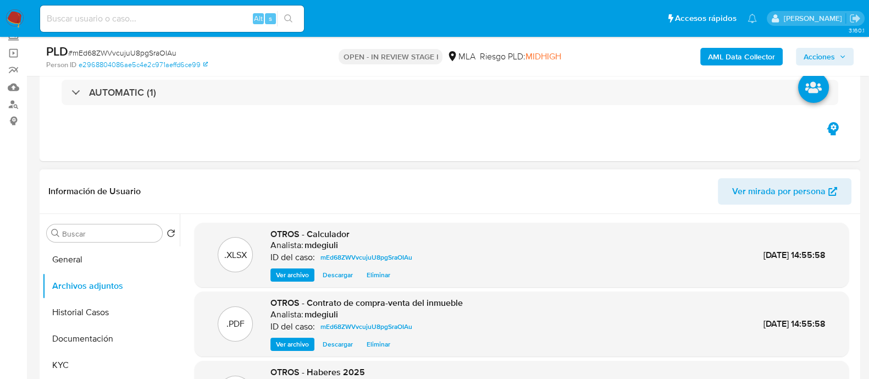
scroll to position [206, 0]
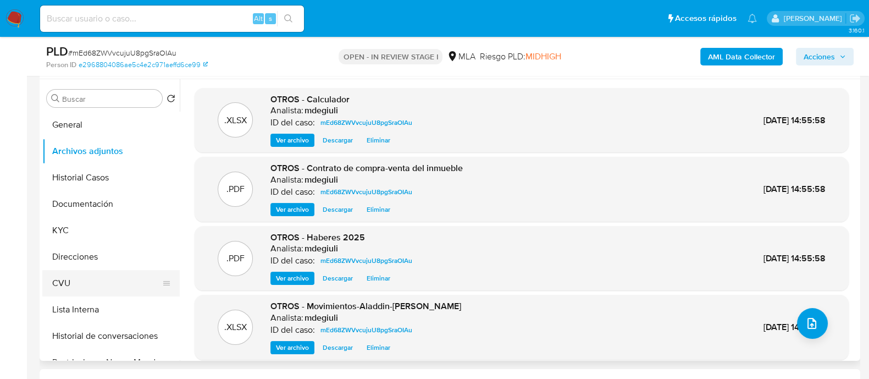
click at [103, 281] on button "CVU" at bounding box center [106, 283] width 129 height 26
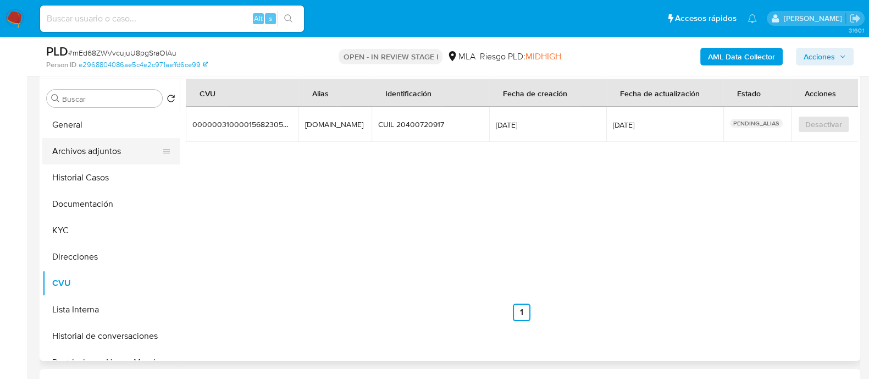
click at [88, 154] on button "Archivos adjuntos" at bounding box center [106, 151] width 129 height 26
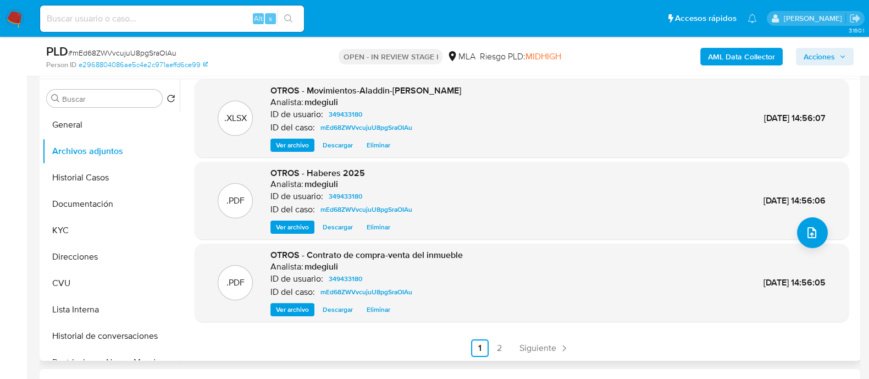
scroll to position [92, 0]
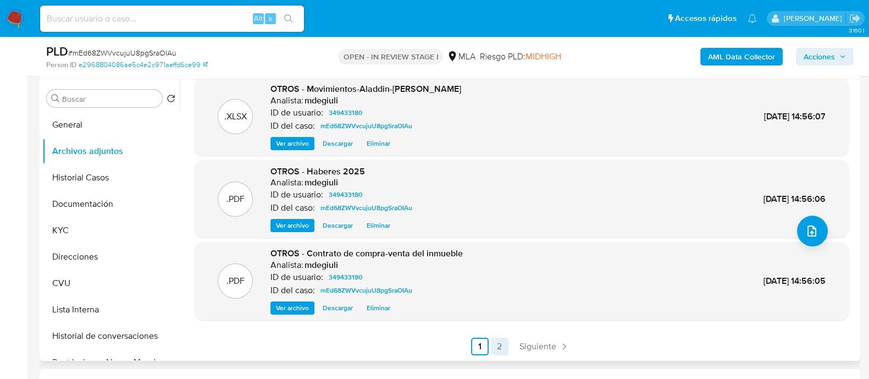
click at [495, 350] on link "2" at bounding box center [500, 347] width 18 height 18
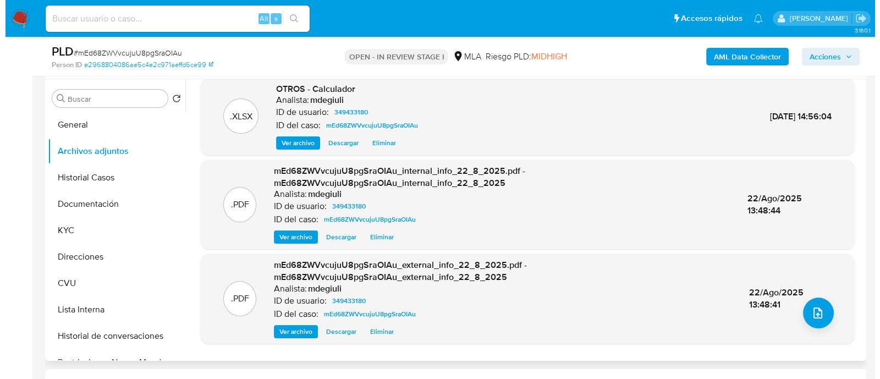
scroll to position [0, 0]
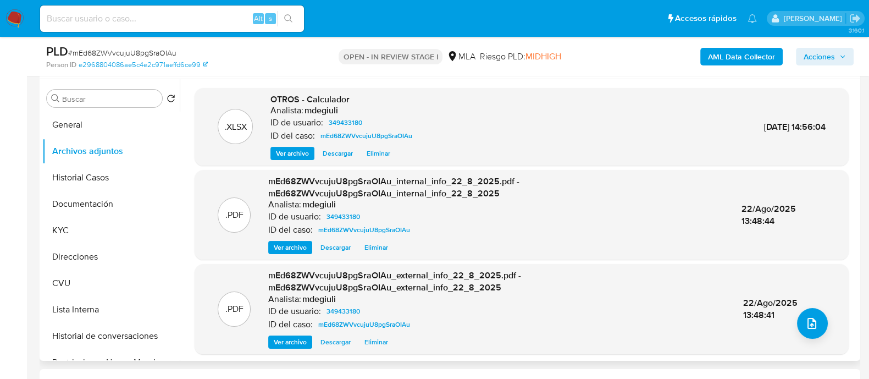
click at [300, 150] on span "Ver archivo" at bounding box center [292, 153] width 33 height 11
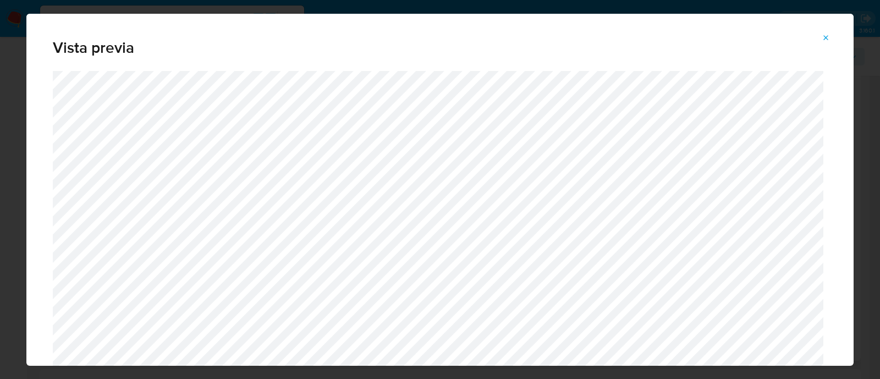
click at [829, 37] on icon "Attachment preview" at bounding box center [825, 38] width 9 height 9
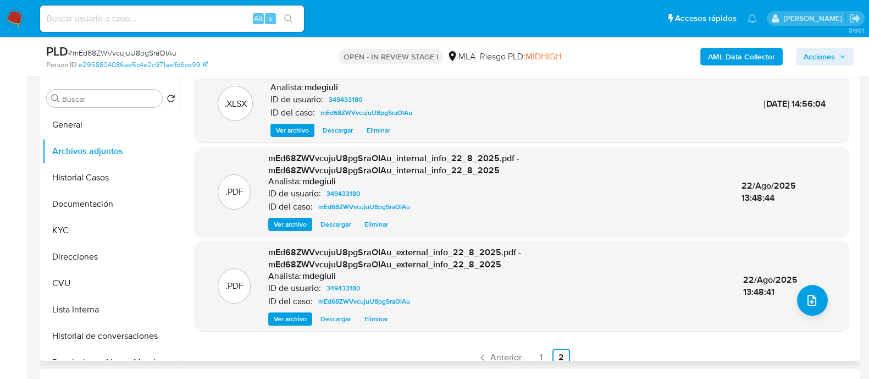
scroll to position [34, 0]
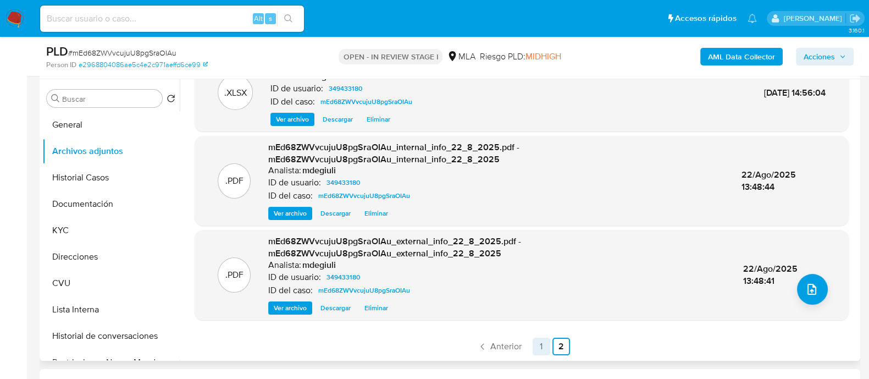
click at [546, 350] on link "1" at bounding box center [542, 347] width 18 height 18
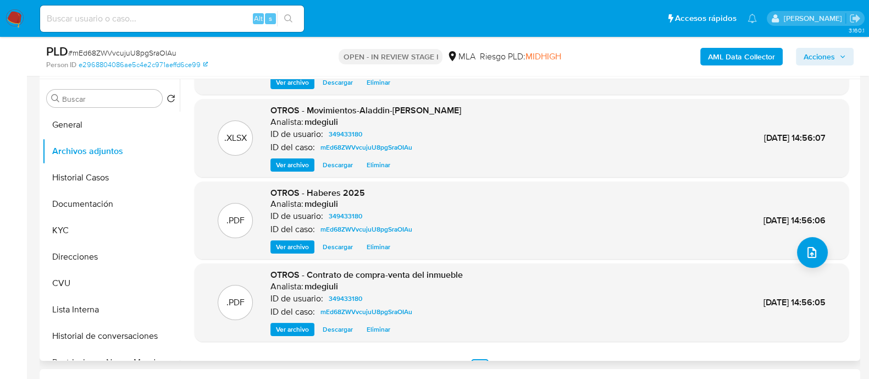
scroll to position [92, 0]
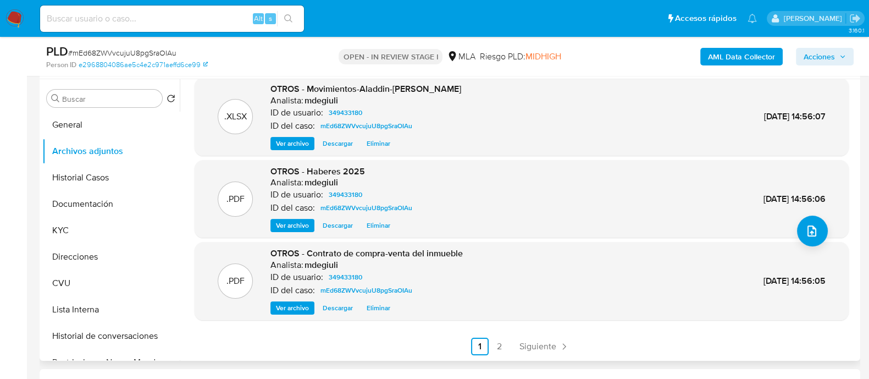
click at [306, 311] on span "Ver archivo" at bounding box center [292, 307] width 33 height 11
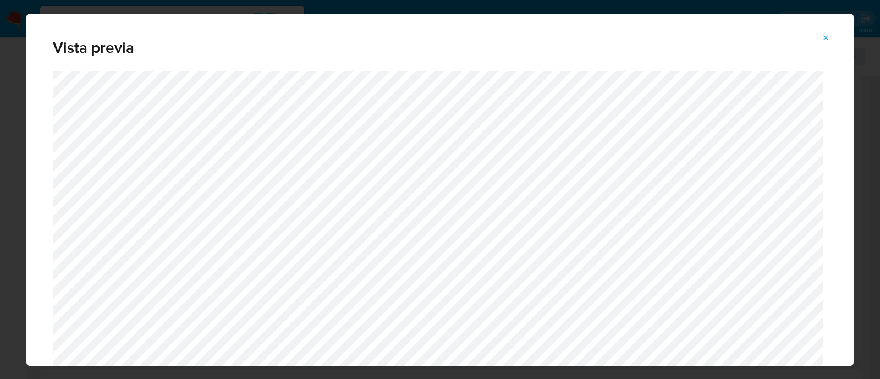
click at [833, 34] on button "Attachment preview" at bounding box center [826, 38] width 24 height 18
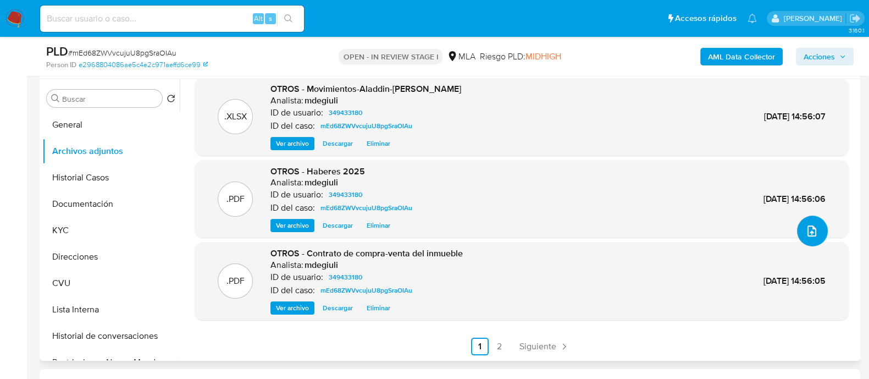
click at [813, 229] on icon "upload-file" at bounding box center [811, 230] width 13 height 13
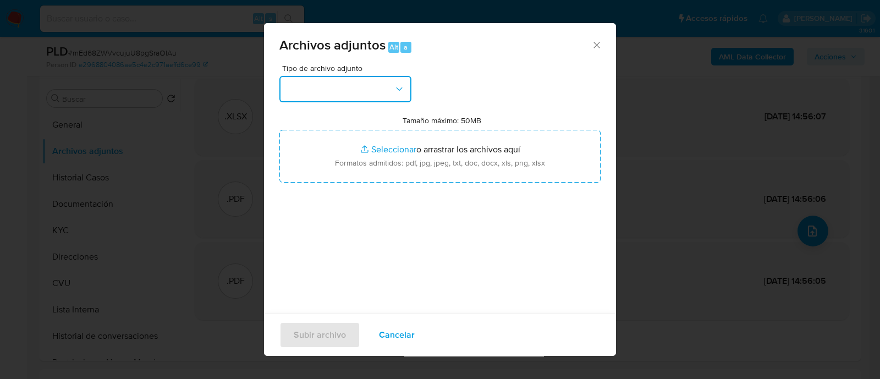
click at [368, 81] on button "button" at bounding box center [345, 89] width 132 height 26
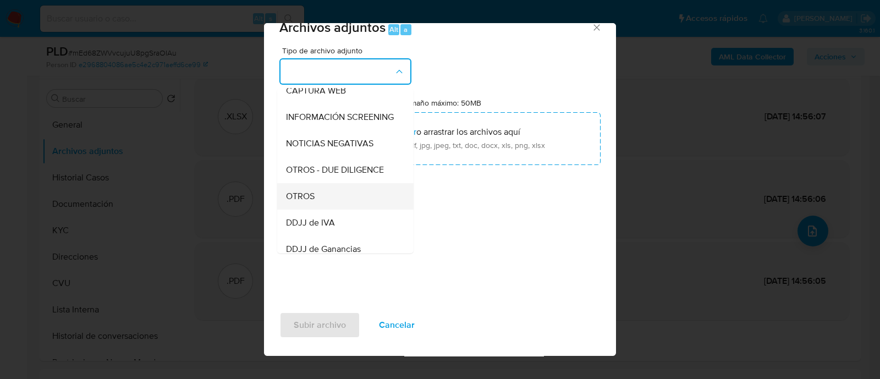
scroll to position [137, 0]
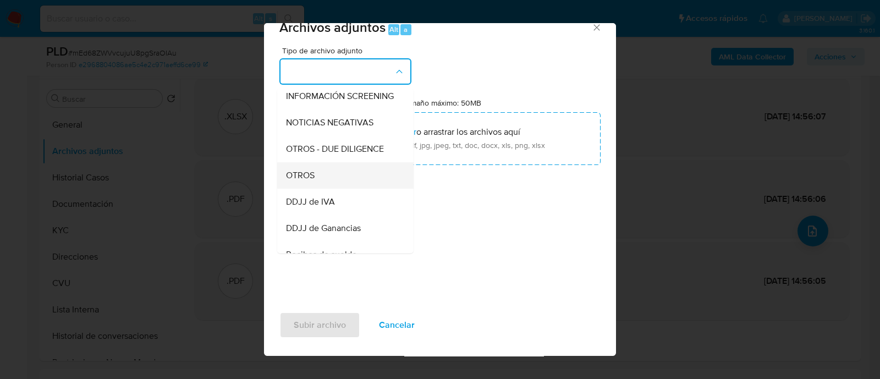
click at [327, 188] on div "OTROS" at bounding box center [342, 175] width 112 height 26
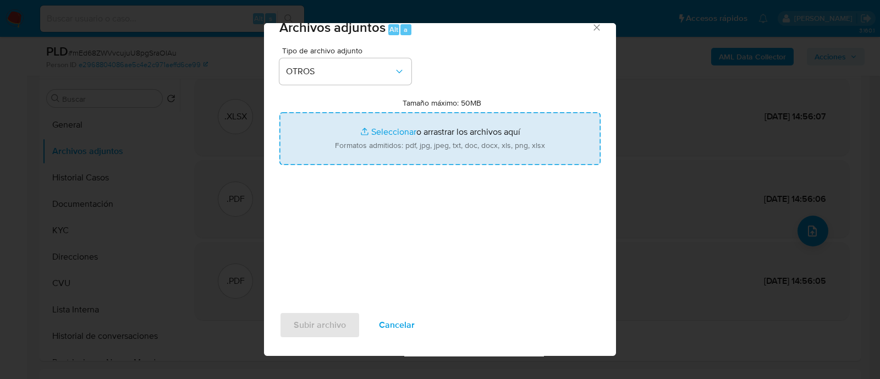
click at [411, 141] on input "Tamaño máximo: 50MB Seleccionar archivos" at bounding box center [439, 138] width 321 height 53
type input "C:\fakepath\Caselog Agustin Bielli.docx"
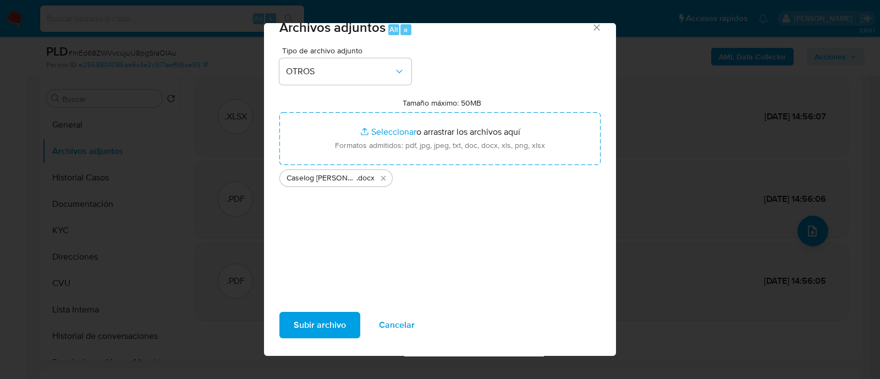
click at [325, 325] on span "Subir archivo" at bounding box center [320, 325] width 52 height 24
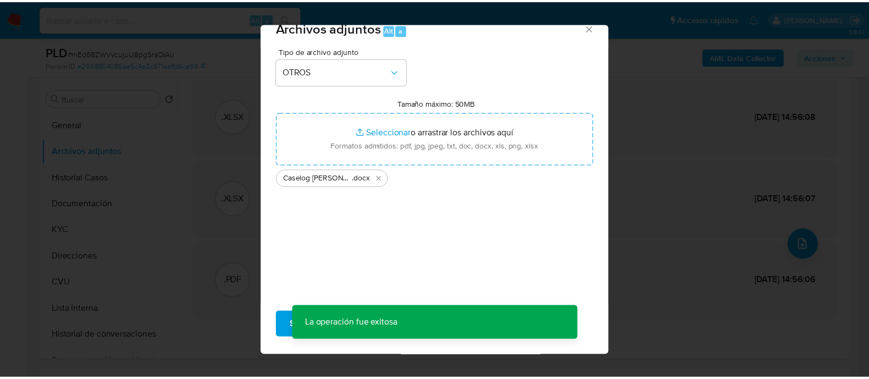
scroll to position [80, 0]
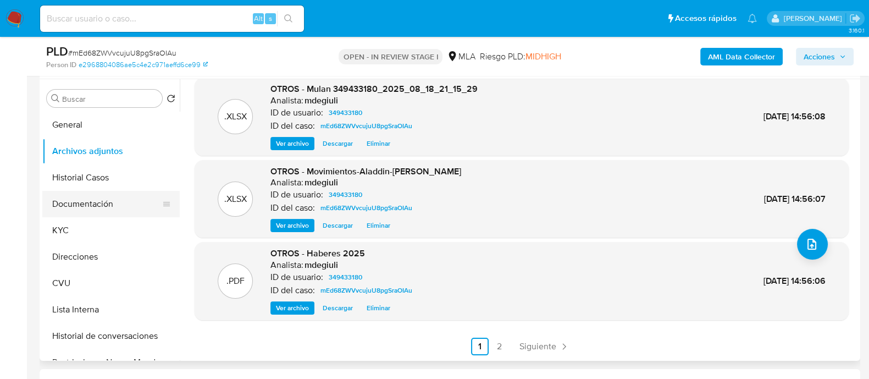
click at [65, 196] on button "Documentación" at bounding box center [106, 204] width 129 height 26
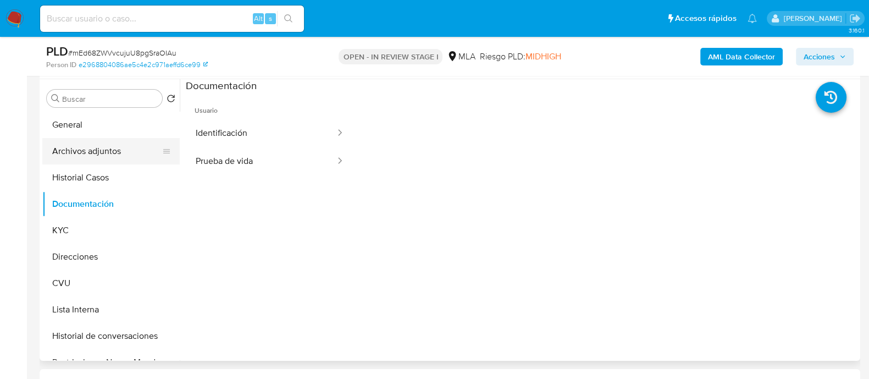
click at [81, 159] on button "Archivos adjuntos" at bounding box center [106, 151] width 129 height 26
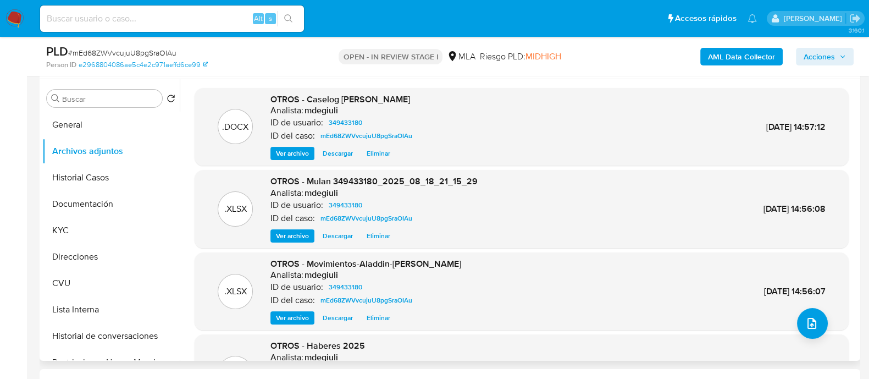
click at [291, 154] on span "Ver archivo" at bounding box center [292, 153] width 33 height 11
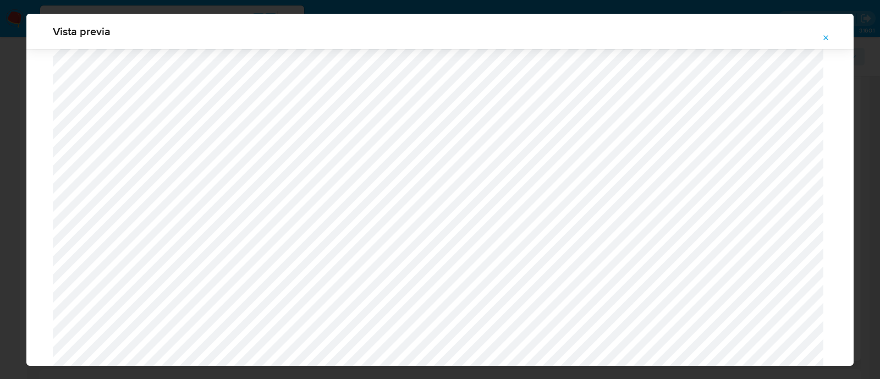
scroll to position [1077, 0]
click at [831, 36] on button "Attachment preview" at bounding box center [826, 38] width 24 height 18
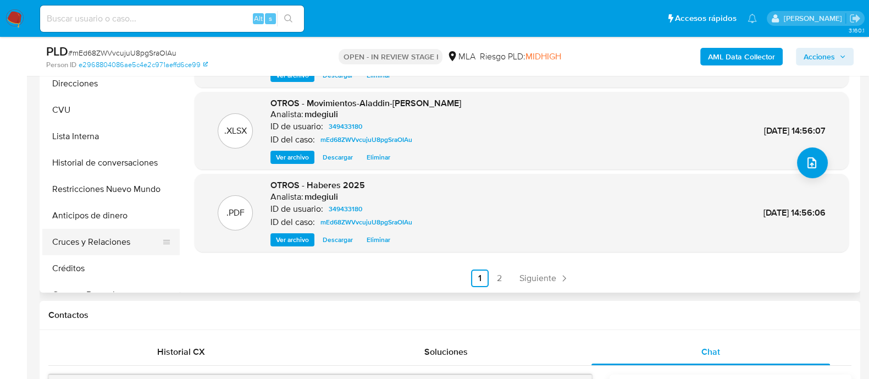
scroll to position [137, 0]
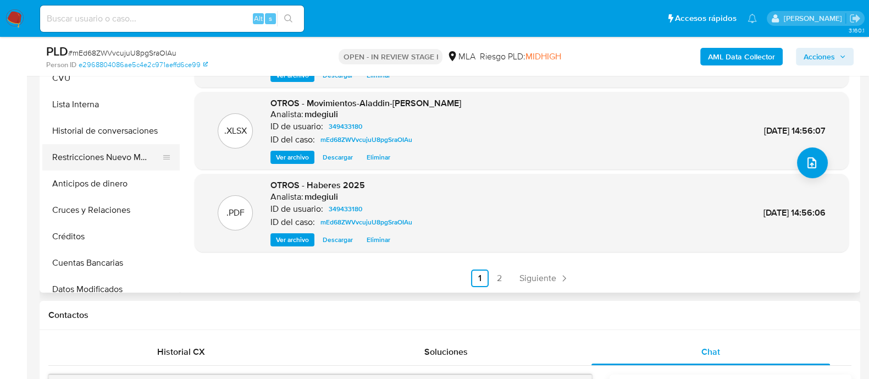
click at [103, 158] on button "Restricciones Nuevo Mundo" at bounding box center [106, 157] width 129 height 26
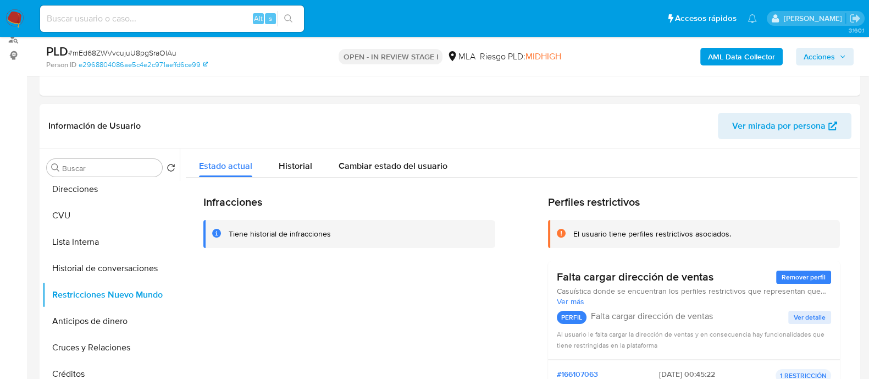
click at [829, 54] on span "Acciones" at bounding box center [819, 57] width 31 height 18
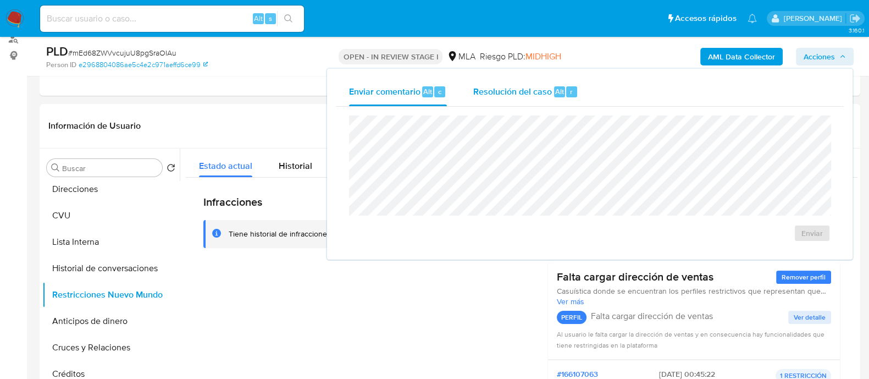
click at [500, 86] on span "Resolución del caso" at bounding box center [512, 91] width 79 height 13
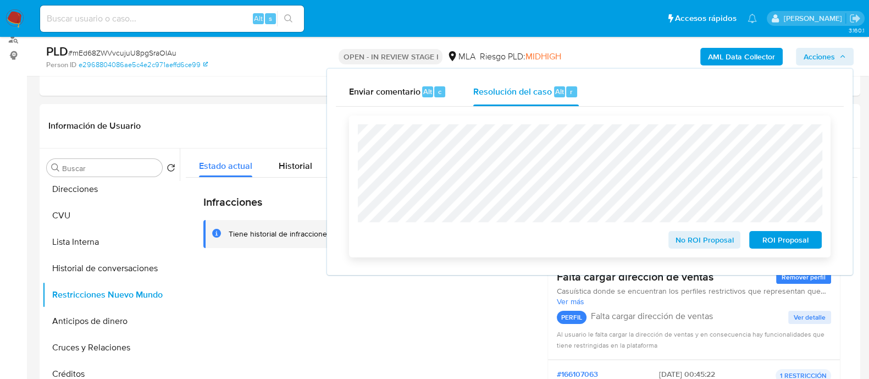
click at [705, 239] on span "No ROI Proposal" at bounding box center [704, 239] width 57 height 15
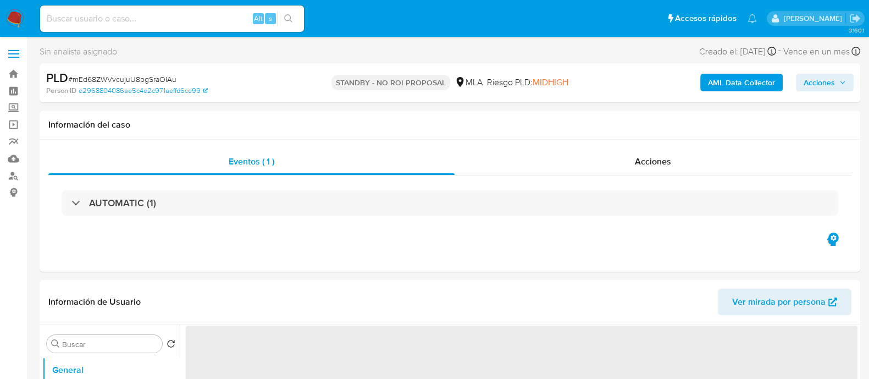
select select "10"
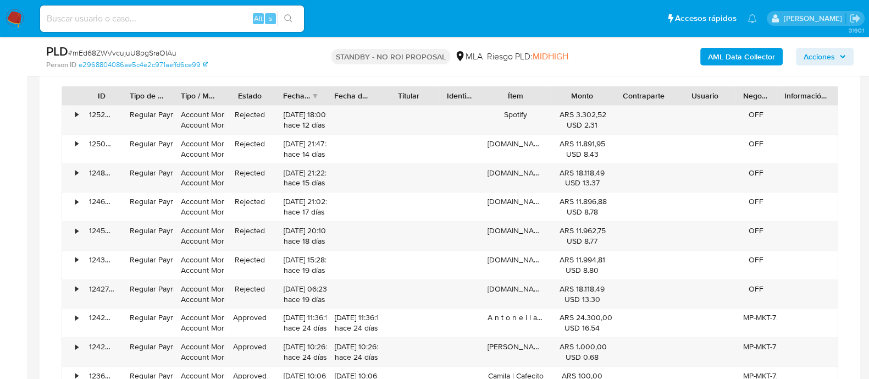
scroll to position [1108, 0]
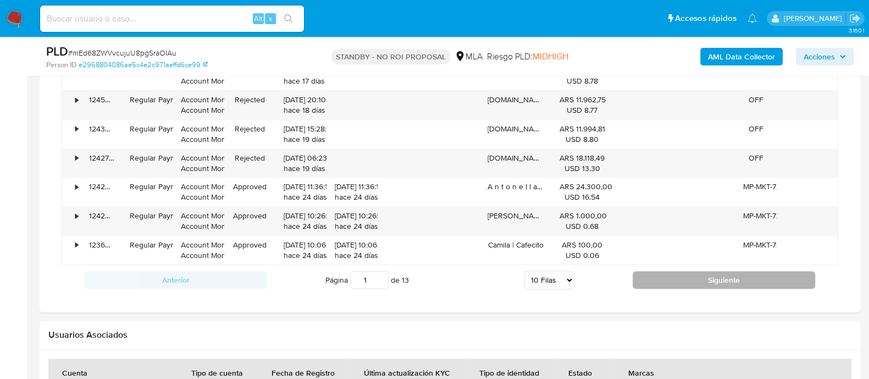
click at [666, 276] on button "Siguiente" at bounding box center [724, 280] width 183 height 18
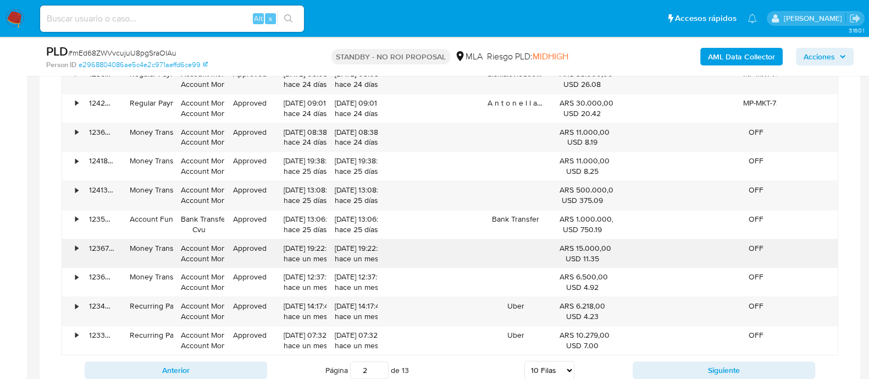
scroll to position [1039, 0]
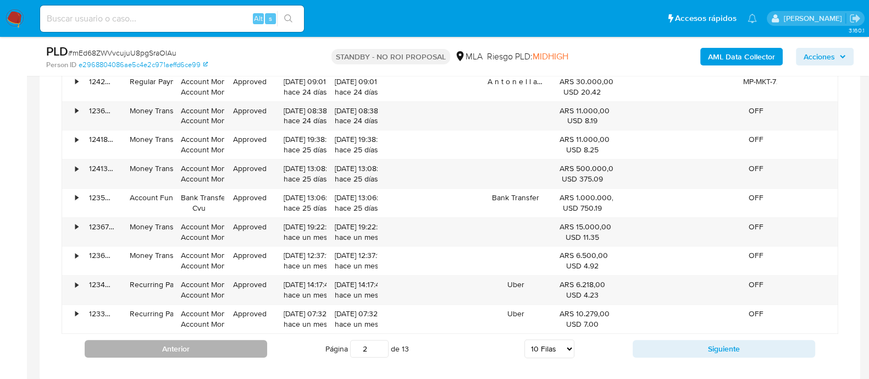
click at [211, 345] on button "Anterior" at bounding box center [176, 349] width 183 height 18
type input "1"
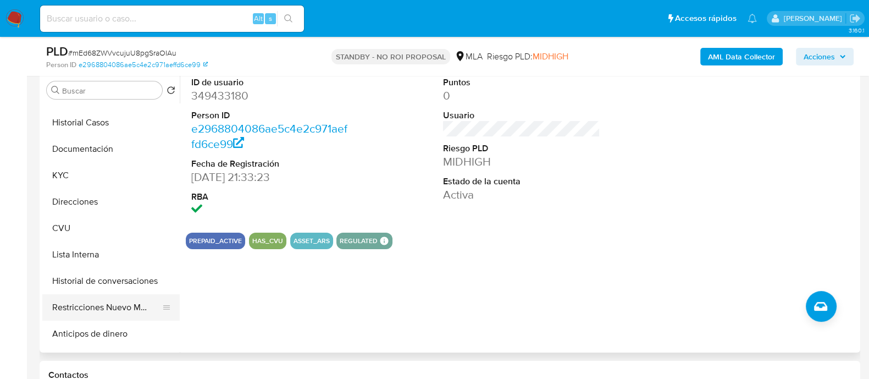
scroll to position [68, 0]
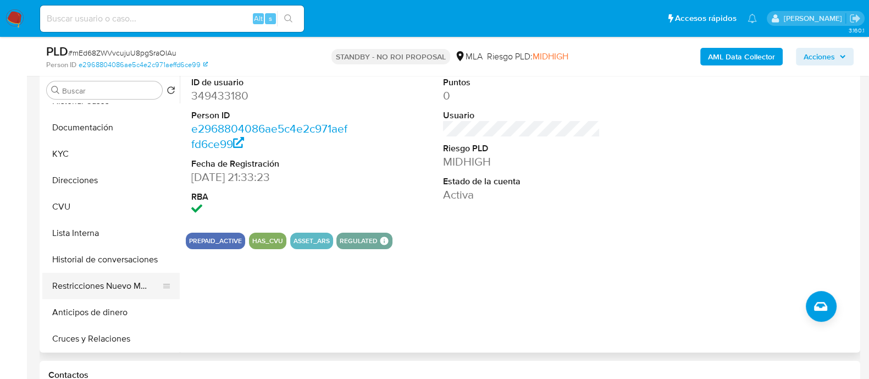
click at [99, 282] on button "Restricciones Nuevo Mundo" at bounding box center [106, 286] width 129 height 26
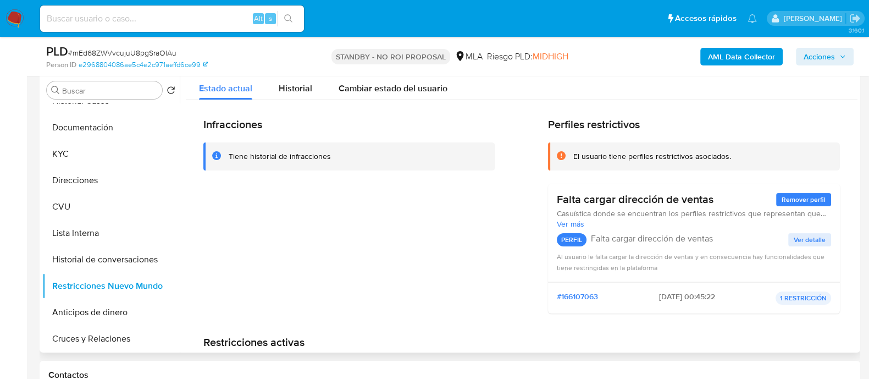
scroll to position [146, 0]
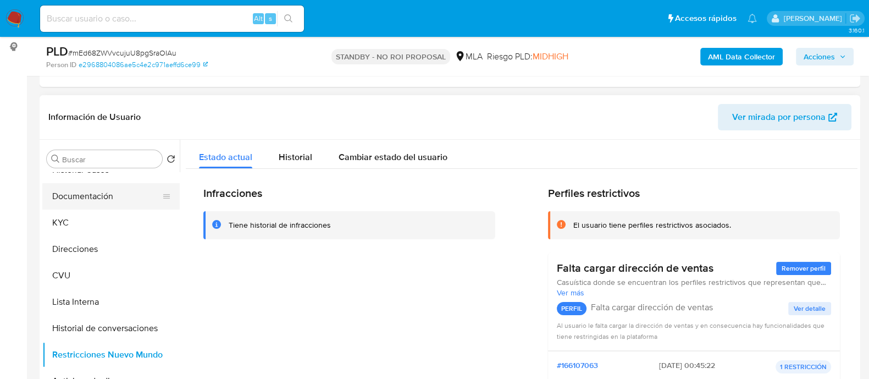
click at [81, 203] on button "Documentación" at bounding box center [106, 196] width 129 height 26
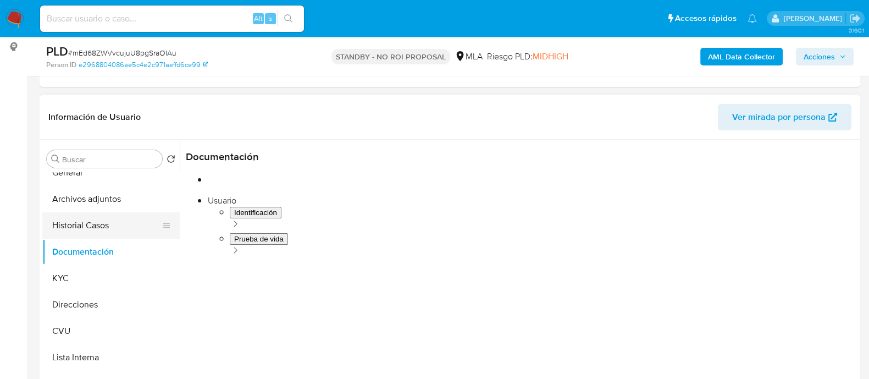
scroll to position [0, 0]
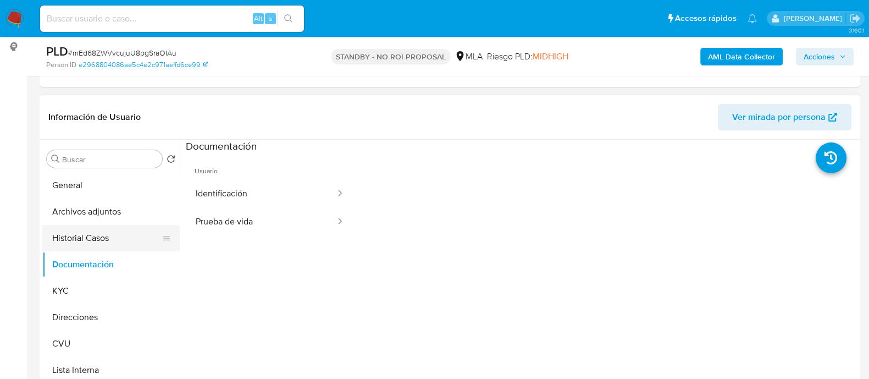
click at [87, 229] on button "Historial Casos" at bounding box center [106, 238] width 129 height 26
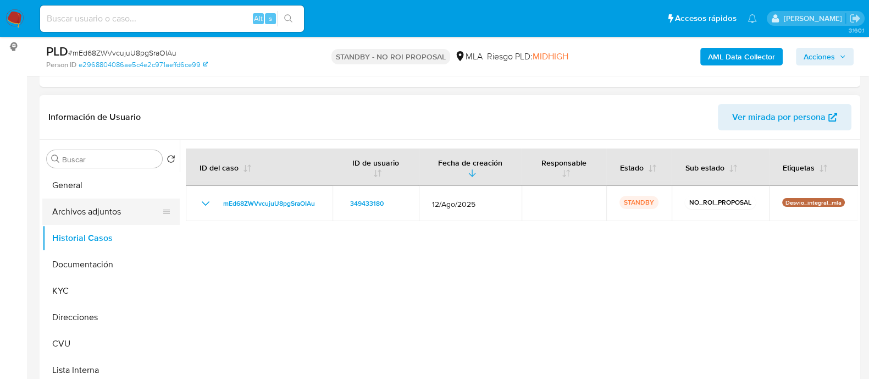
click at [90, 203] on button "Archivos adjuntos" at bounding box center [106, 211] width 129 height 26
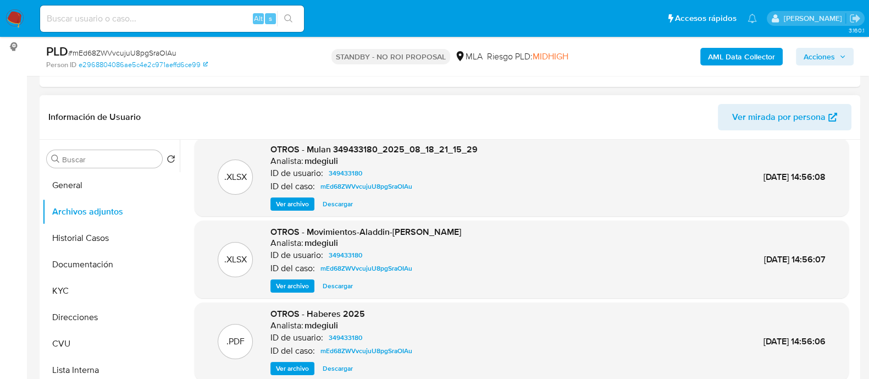
scroll to position [214, 0]
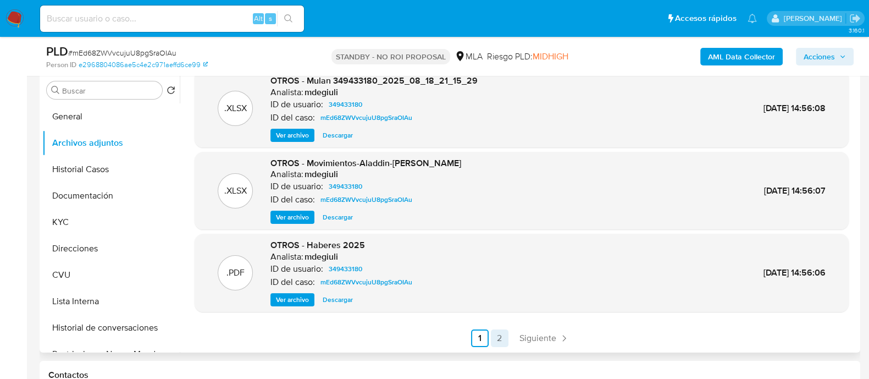
click at [499, 342] on link "2" at bounding box center [500, 338] width 18 height 18
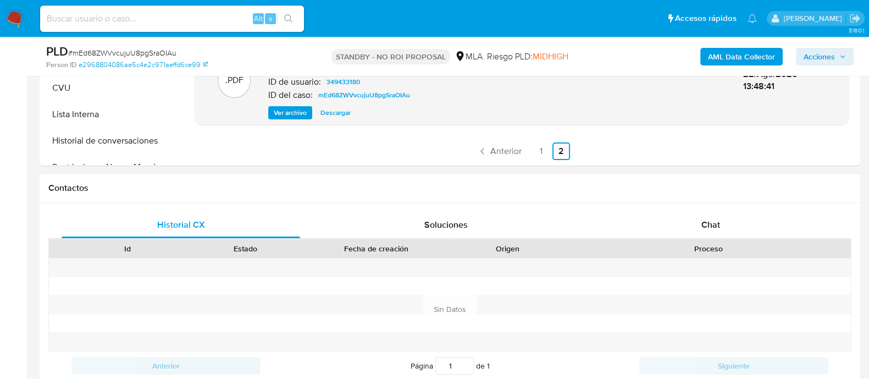
scroll to position [352, 0]
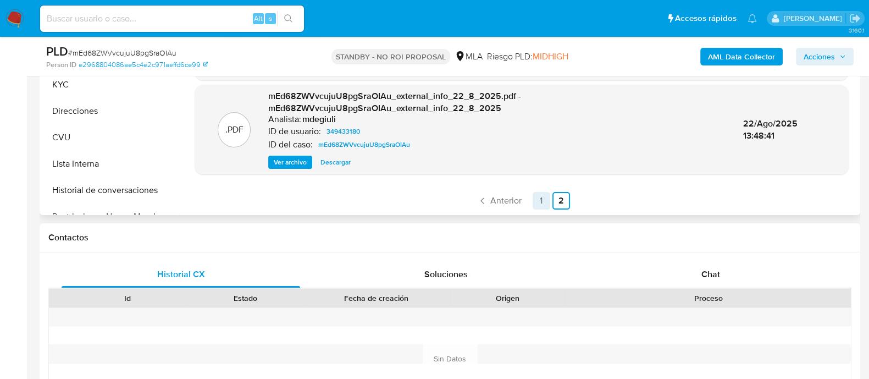
click at [535, 201] on link "1" at bounding box center [542, 201] width 18 height 18
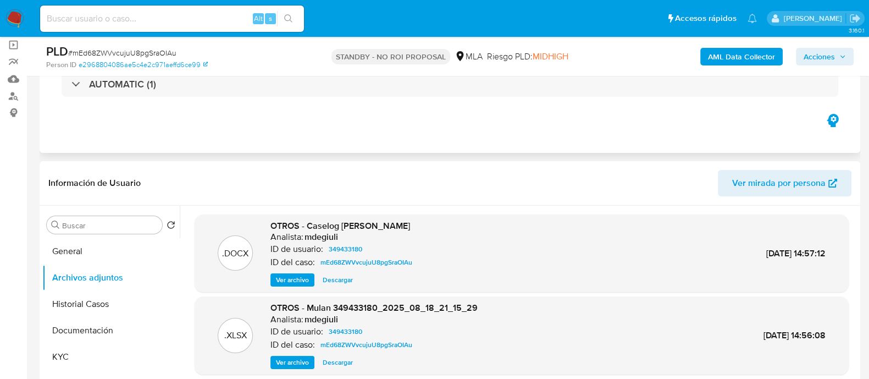
scroll to position [77, 0]
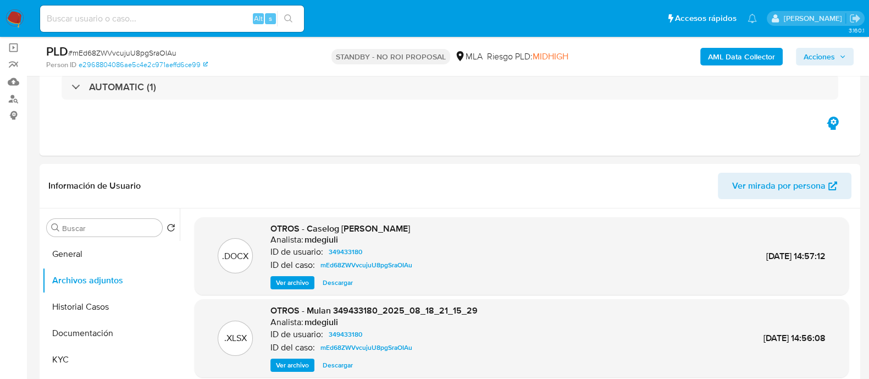
click at [12, 15] on img at bounding box center [14, 18] width 19 height 19
